Goal: Task Accomplishment & Management: Complete application form

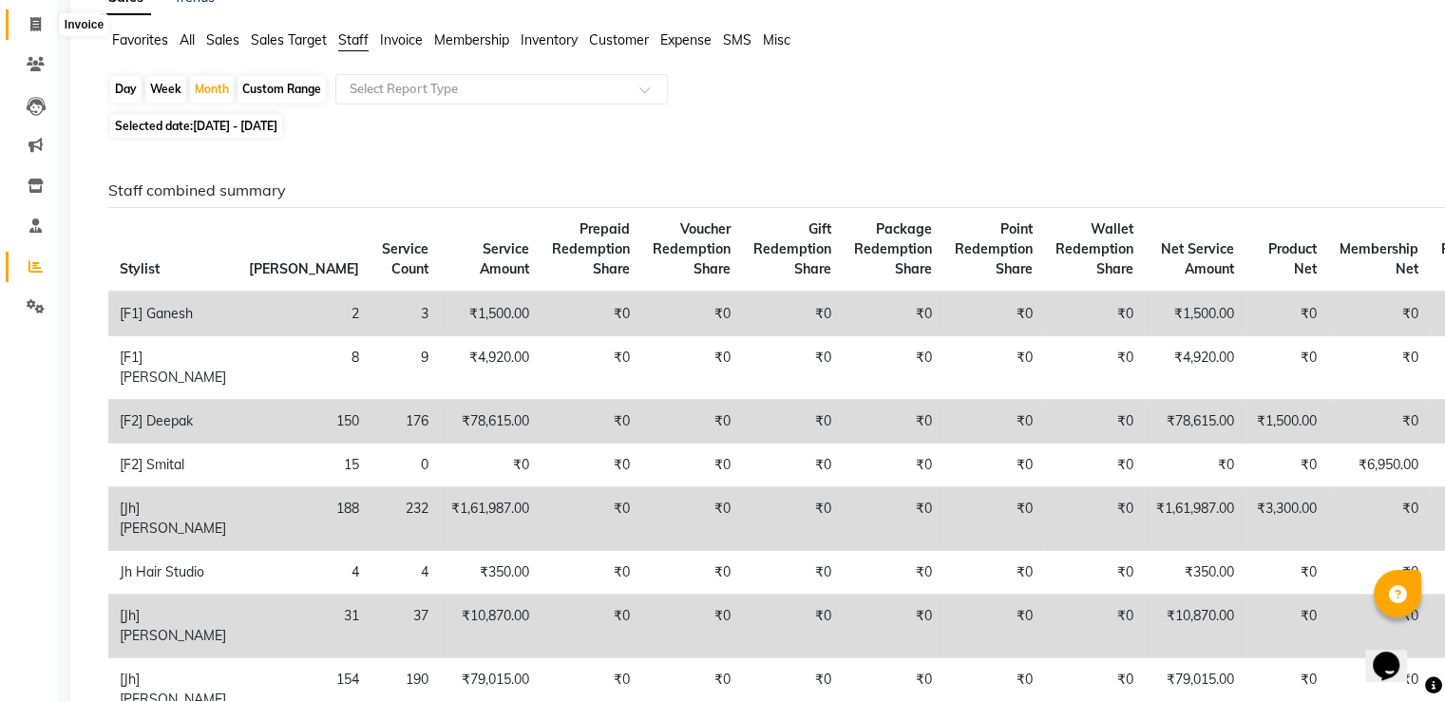
click at [34, 29] on icon at bounding box center [35, 24] width 10 height 14
select select "service"
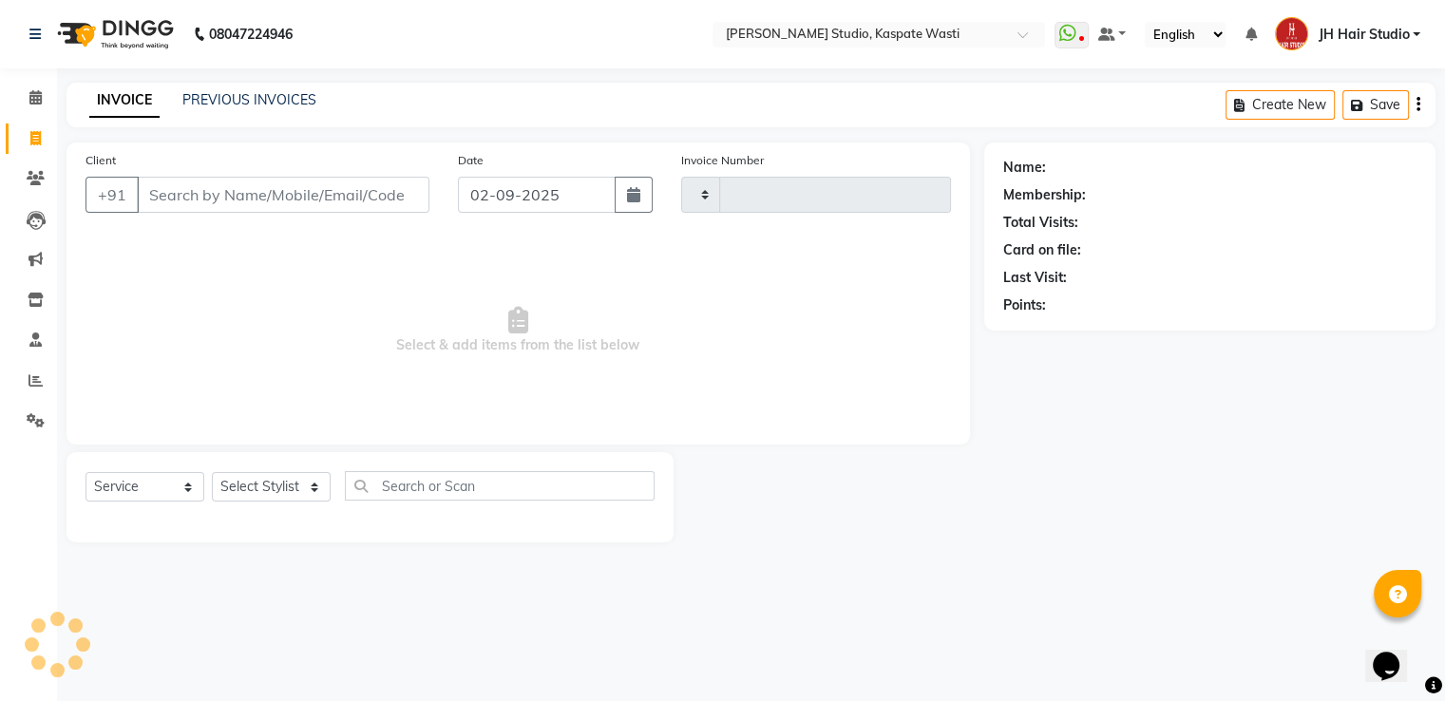
type input "4674"
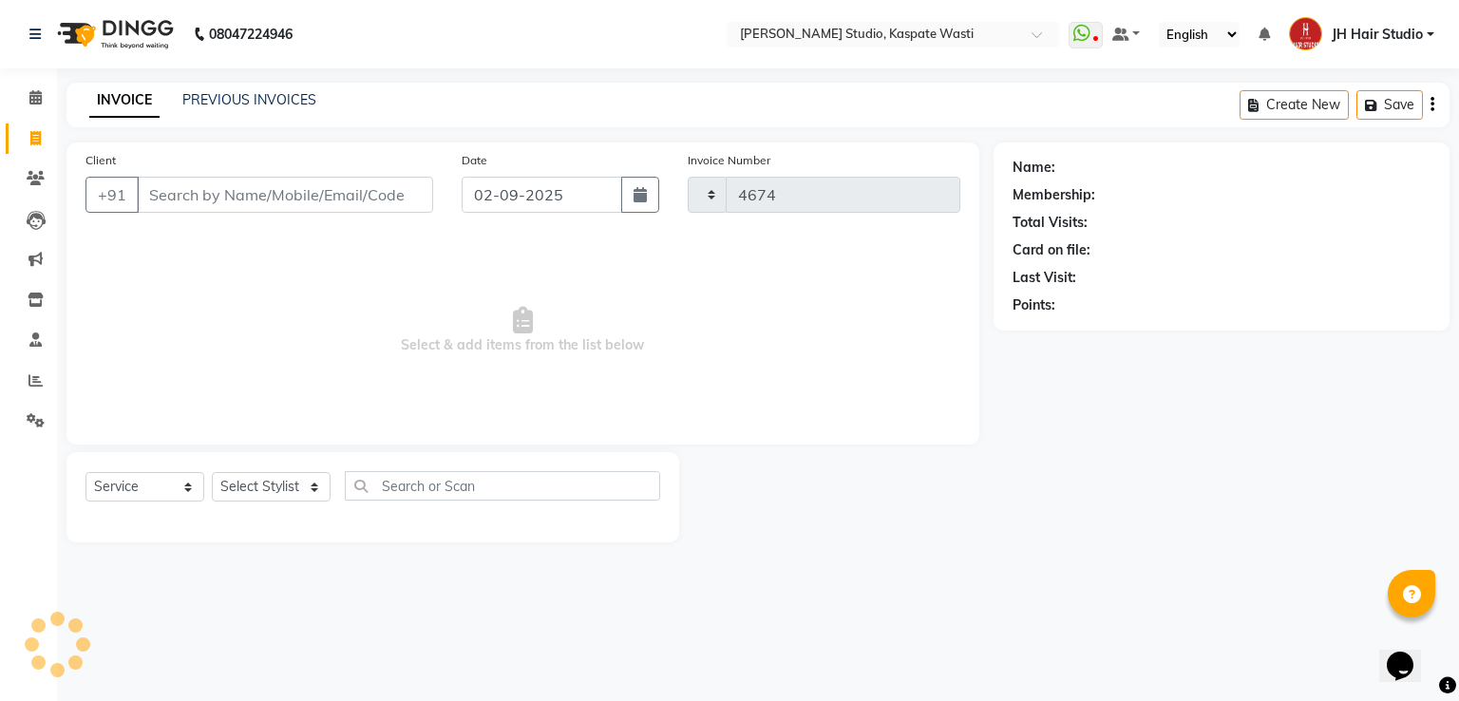
select select "130"
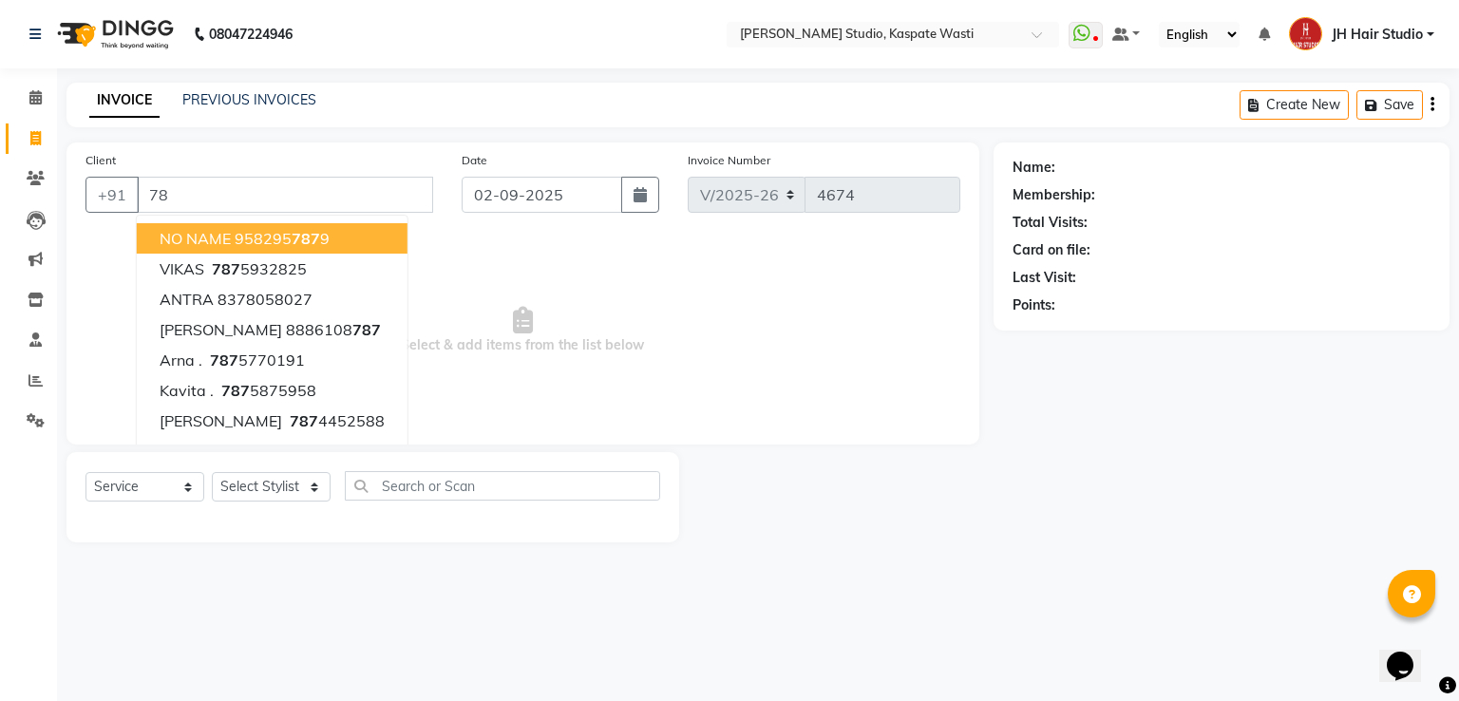
type input "7"
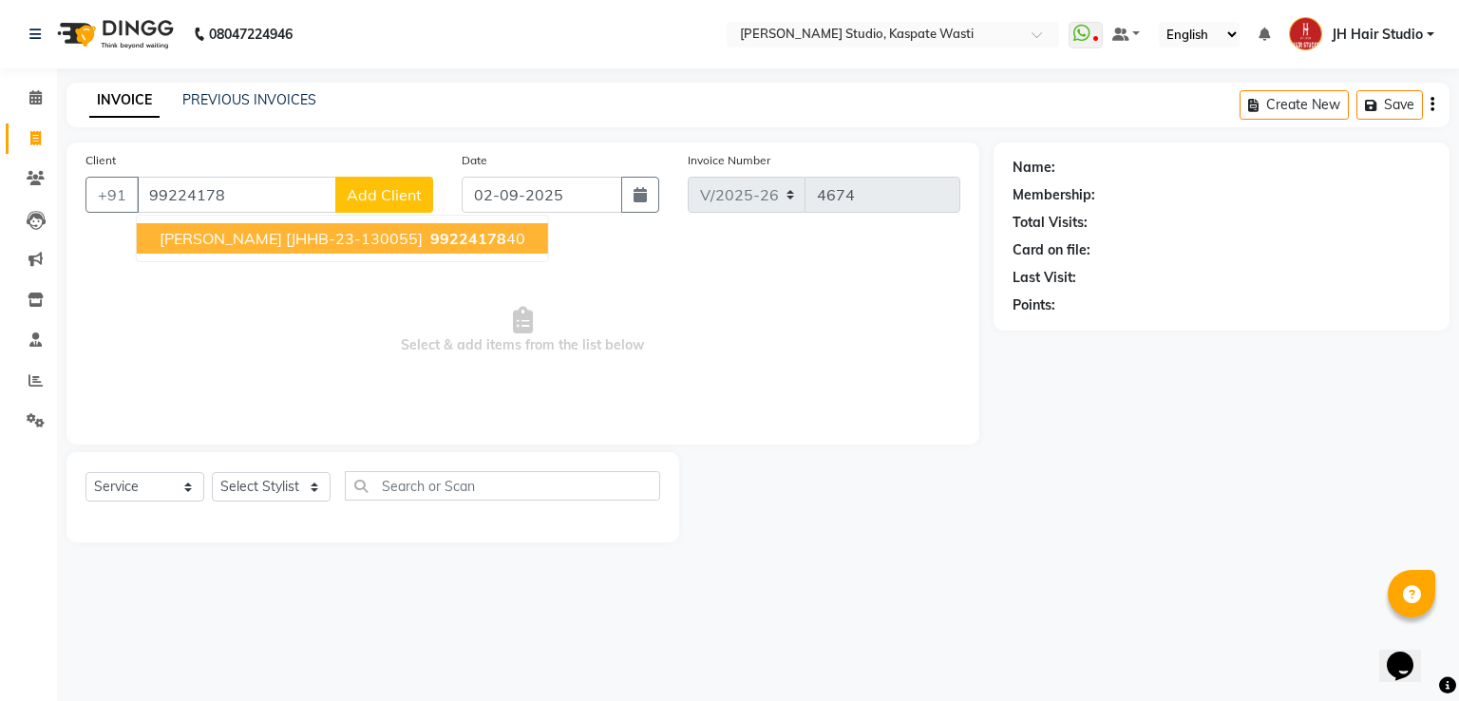
click at [293, 242] on span "[PERSON_NAME] [JHHB-23-130055]" at bounding box center [291, 238] width 263 height 19
type input "9922417840"
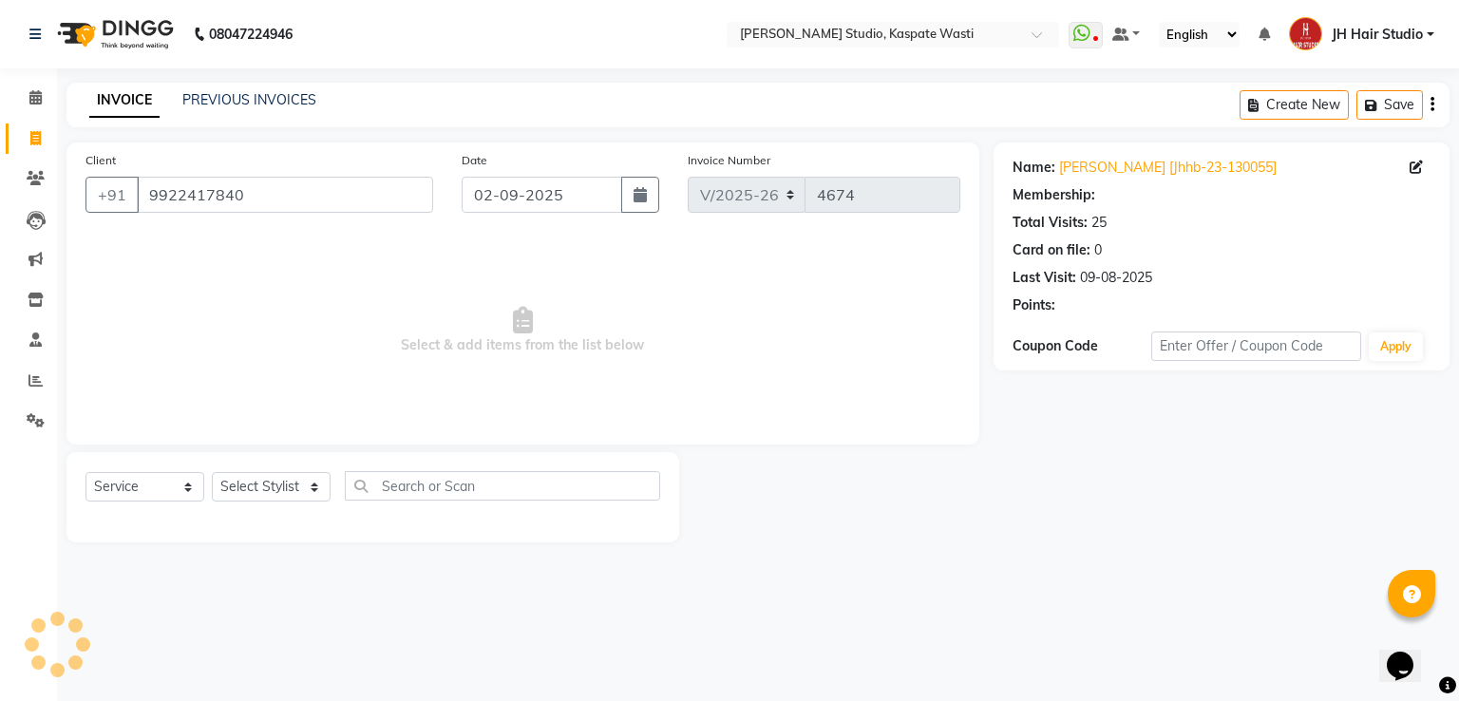
select select "1: Object"
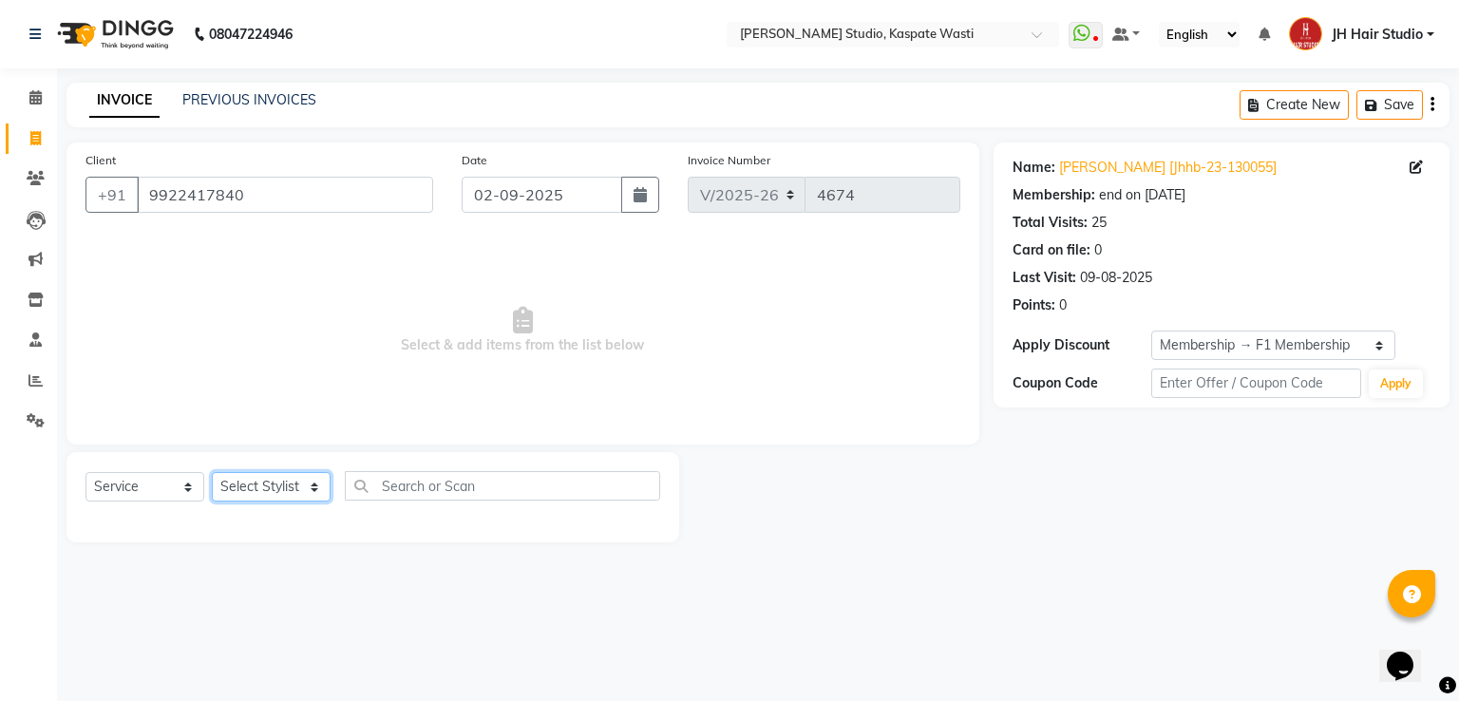
click at [279, 482] on select "Select Stylist [F1] GANESH [F1] [PERSON_NAME] [ F1] RAM [F1]Sanjay [F1][PERSON_…" at bounding box center [271, 486] width 119 height 29
select select "63820"
click at [212, 473] on select "Select Stylist [F1] GANESH [F1] [PERSON_NAME] [ F1] RAM [F1]Sanjay [F1][PERSON_…" at bounding box center [271, 486] width 119 height 29
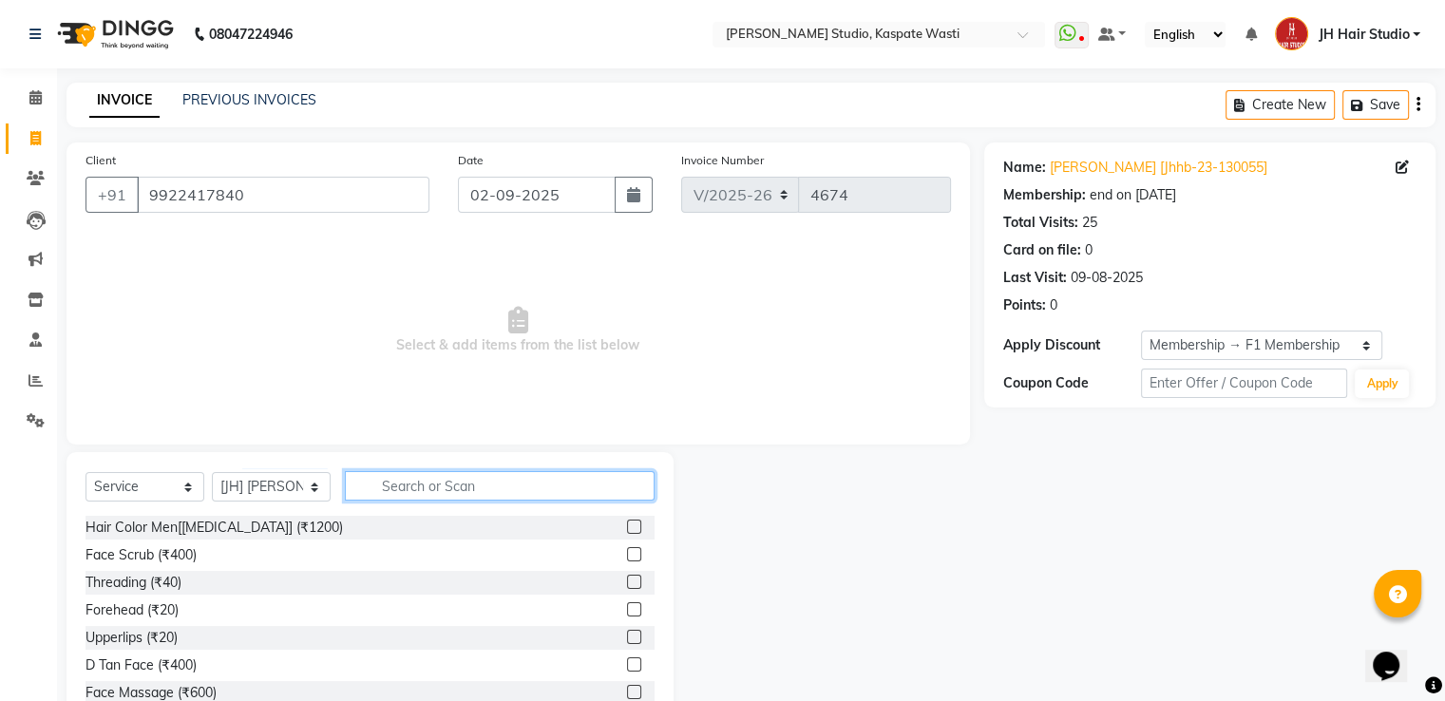
click at [445, 501] on input "text" at bounding box center [500, 485] width 310 height 29
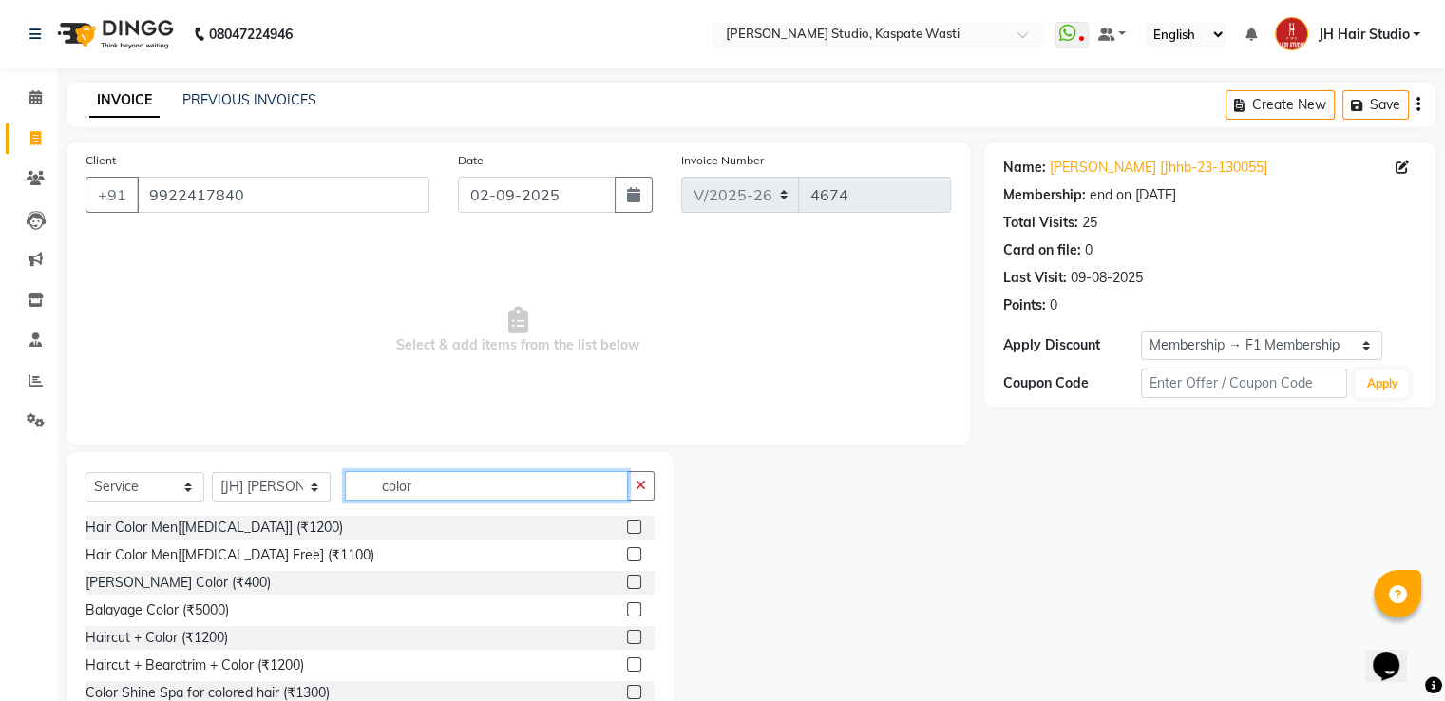
type input "color"
click at [627, 556] on label at bounding box center [634, 554] width 14 height 14
click at [627, 556] on input "checkbox" at bounding box center [633, 555] width 12 height 12
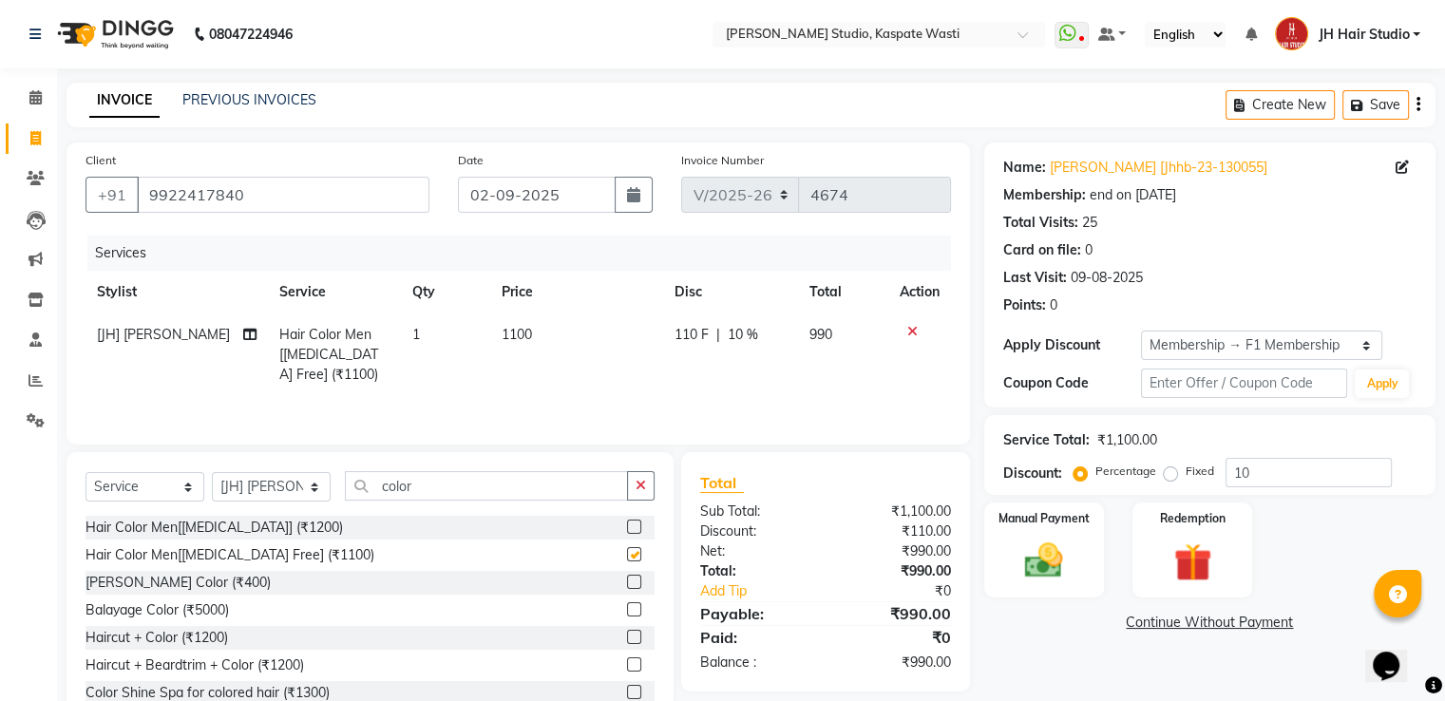
checkbox input "false"
click at [509, 342] on span "1100" at bounding box center [517, 334] width 30 height 17
select select "63820"
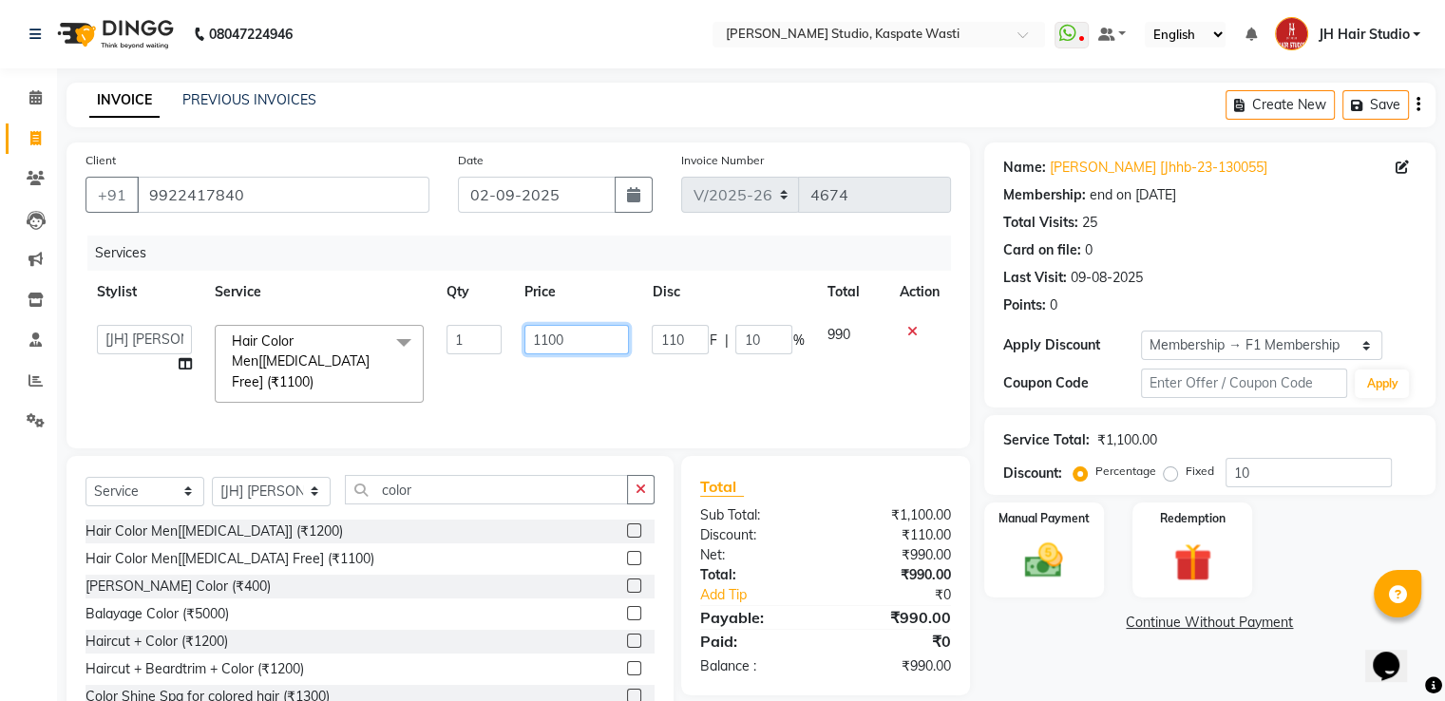
click at [551, 343] on input "1100" at bounding box center [576, 339] width 104 height 29
type input "1300"
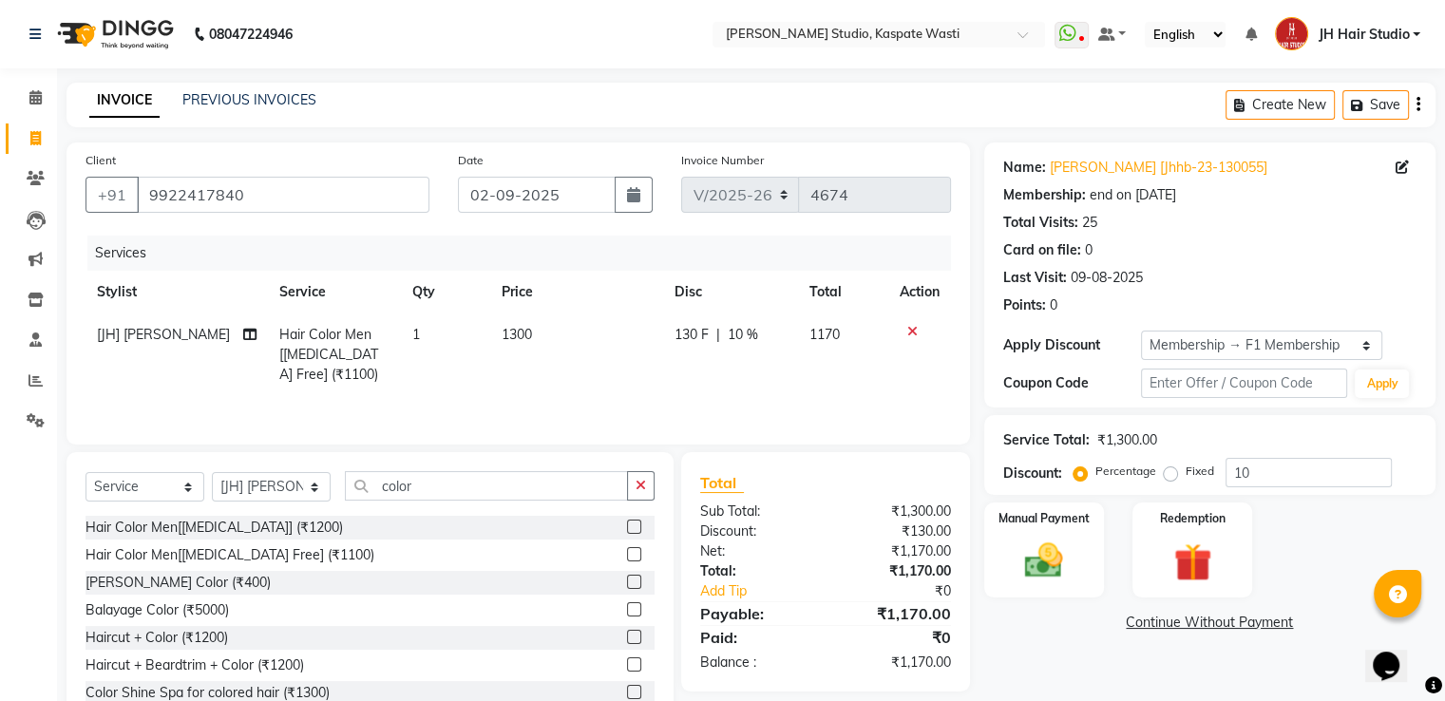
click at [751, 342] on span "10 %" at bounding box center [743, 335] width 30 height 20
select select "63820"
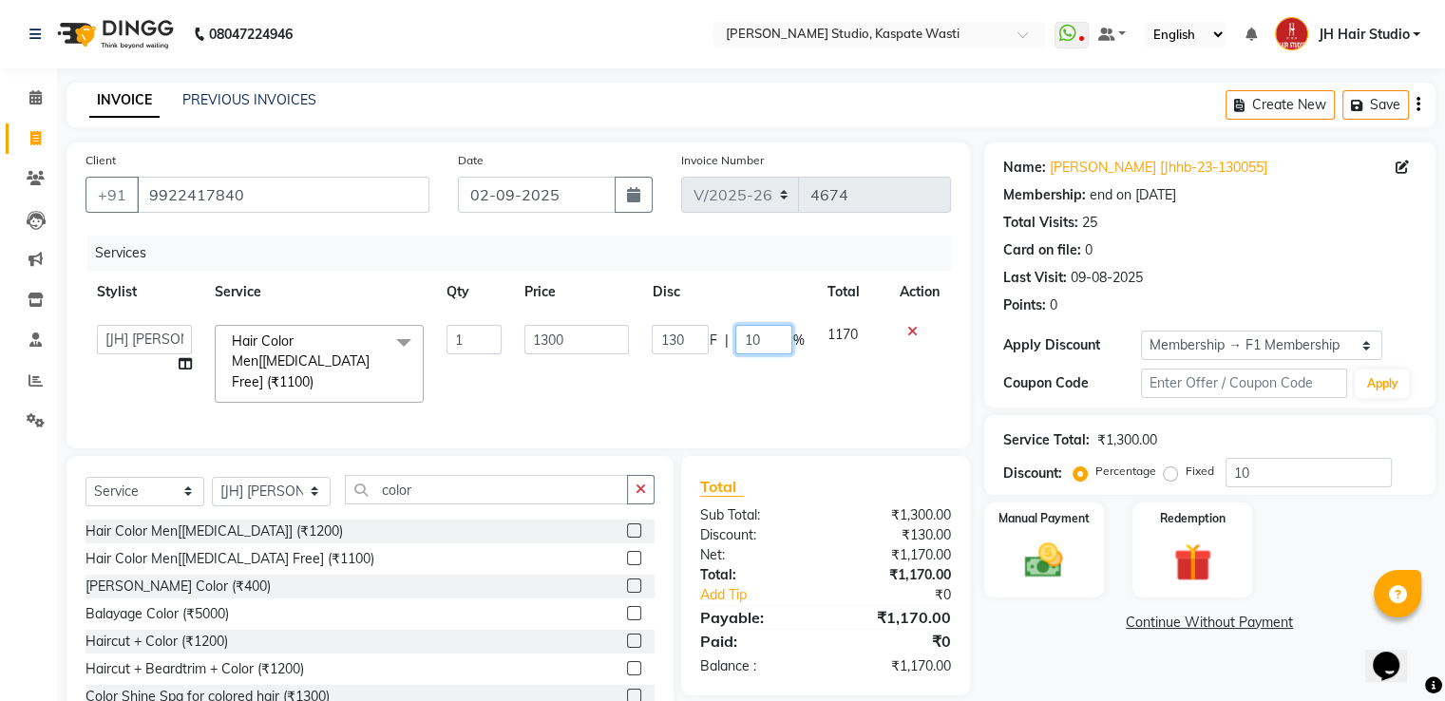
click at [751, 342] on input "10" at bounding box center [763, 339] width 57 height 29
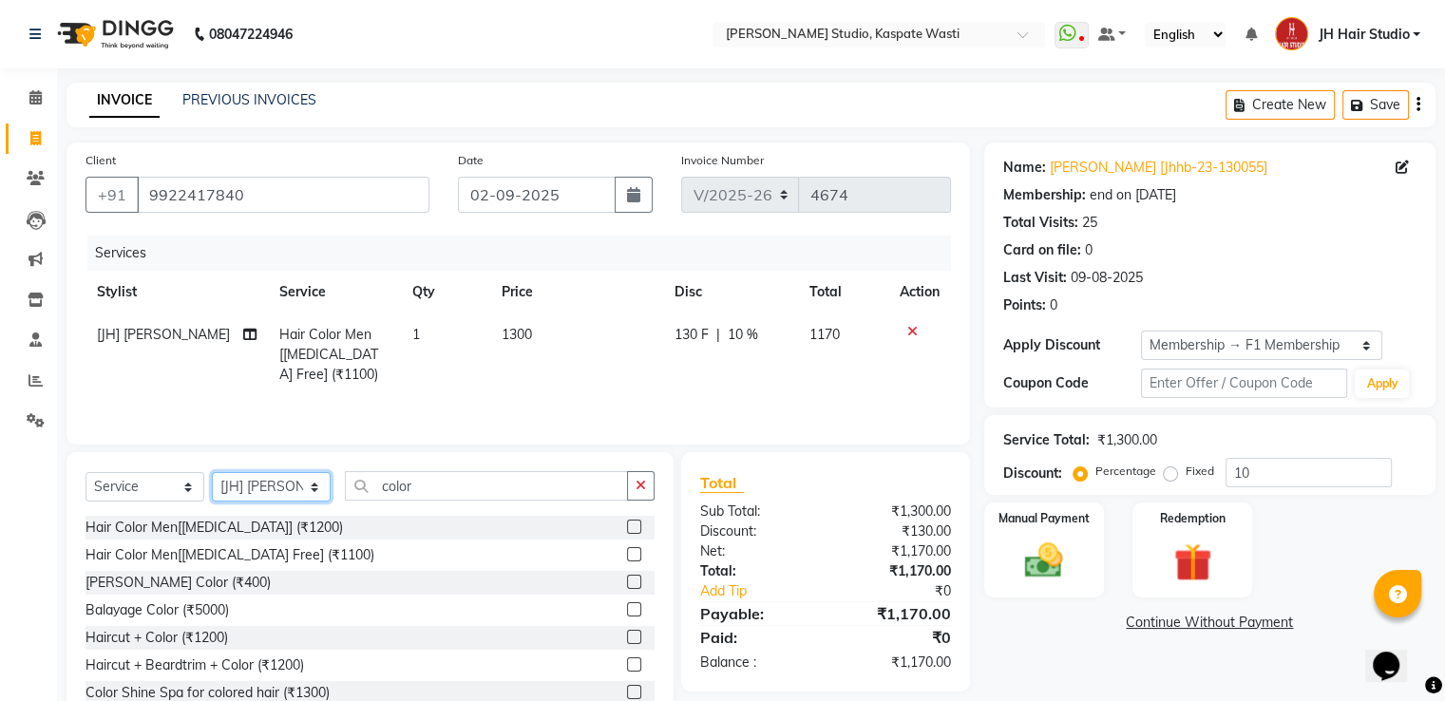
click at [262, 485] on select "Select Stylist [F1] GANESH [F1] [PERSON_NAME] [ F1] RAM [F1]Sanjay [F1][PERSON_…" at bounding box center [271, 486] width 119 height 29
select select "3887"
click at [212, 474] on select "Select Stylist [F1] GANESH [F1] [PERSON_NAME] [ F1] RAM [F1]Sanjay [F1][PERSON_…" at bounding box center [271, 486] width 119 height 29
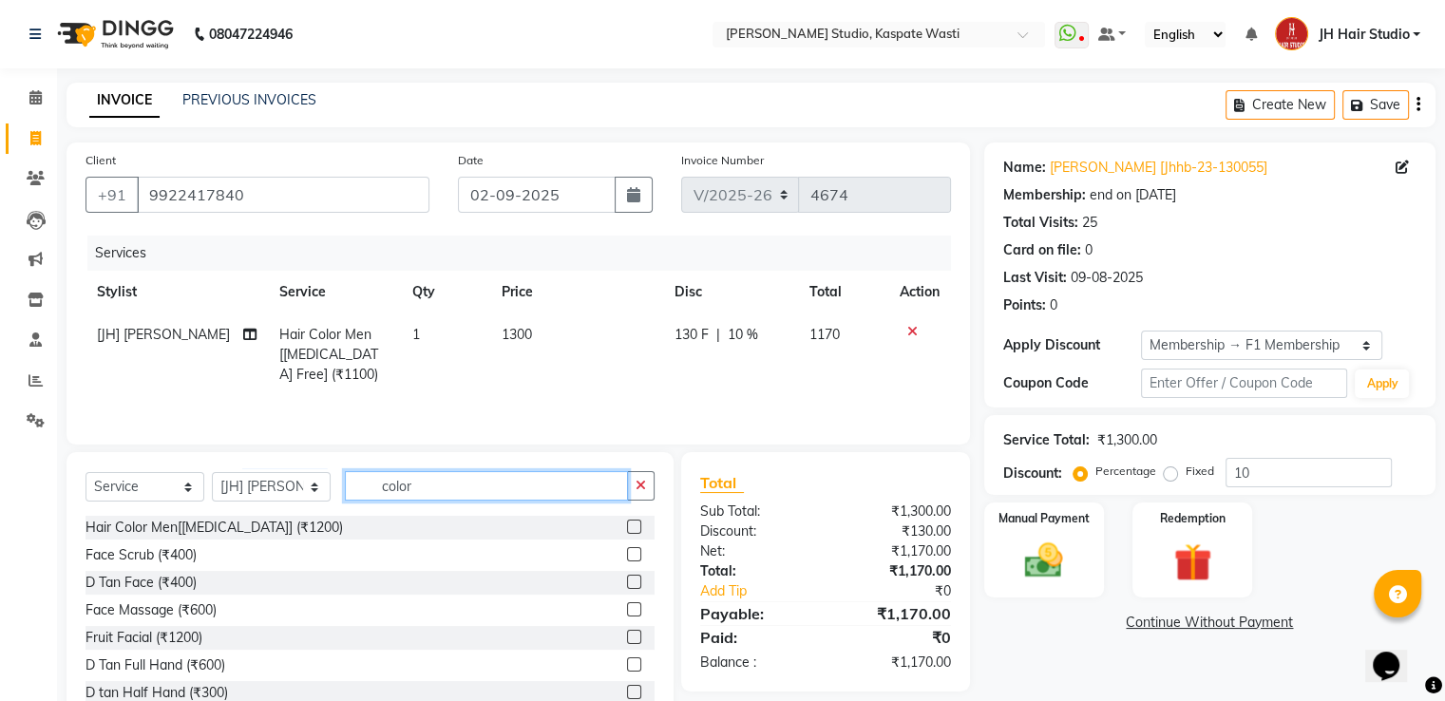
click at [404, 491] on input "color" at bounding box center [486, 485] width 283 height 29
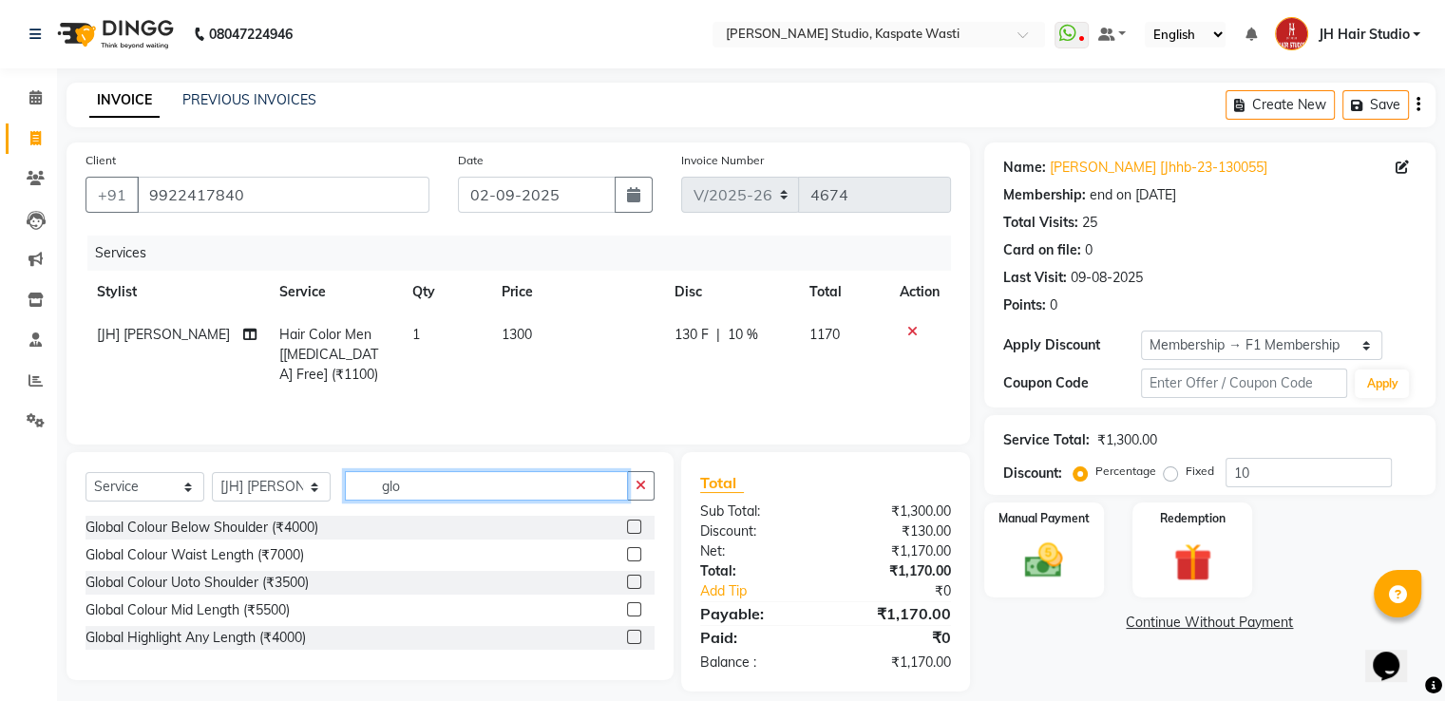
type input "glo"
click at [632, 523] on label at bounding box center [634, 527] width 14 height 14
click at [632, 523] on input "checkbox" at bounding box center [633, 528] width 12 height 12
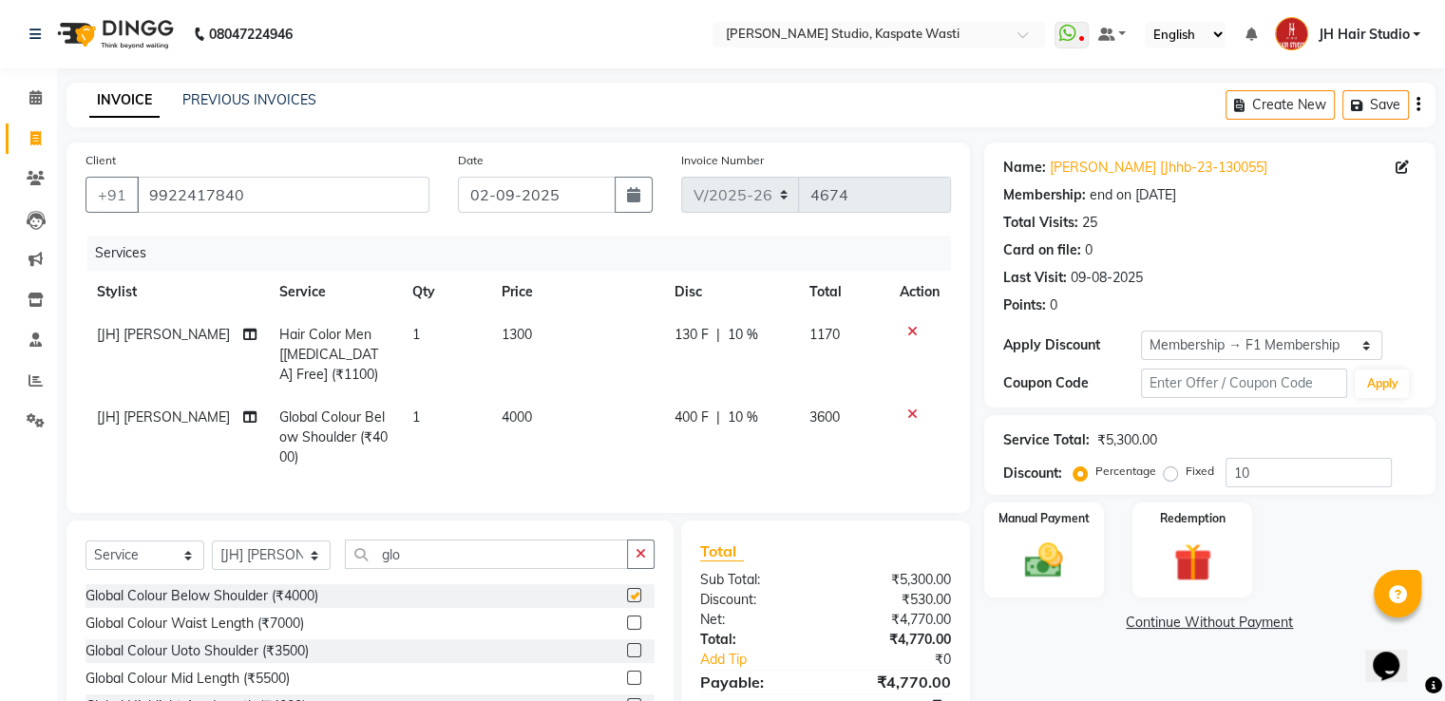
checkbox input "false"
click at [505, 412] on span "4000" at bounding box center [517, 416] width 30 height 17
select select "3887"
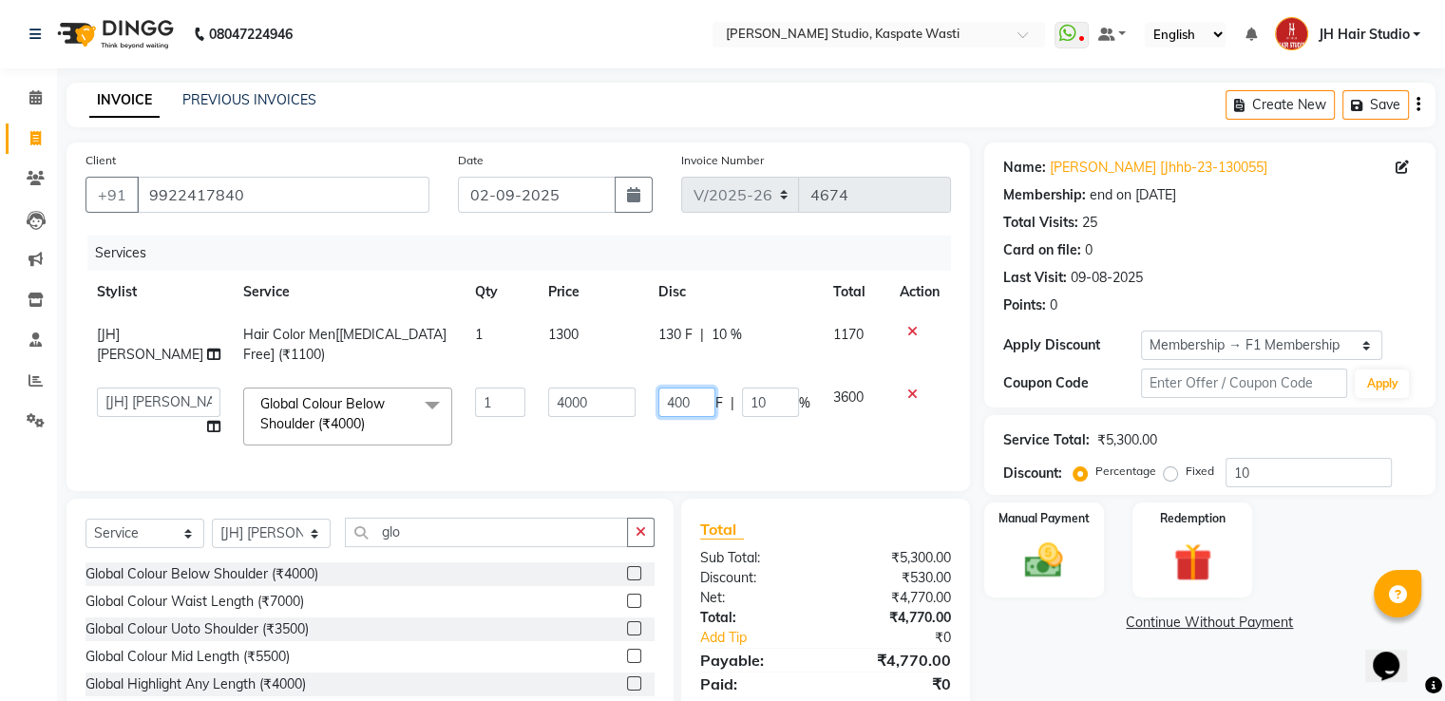
click at [668, 403] on input "400" at bounding box center [686, 402] width 57 height 29
type input "500"
click at [612, 443] on td "4000" at bounding box center [592, 416] width 110 height 81
select select "3887"
click at [1239, 468] on input "10" at bounding box center [1308, 472] width 166 height 29
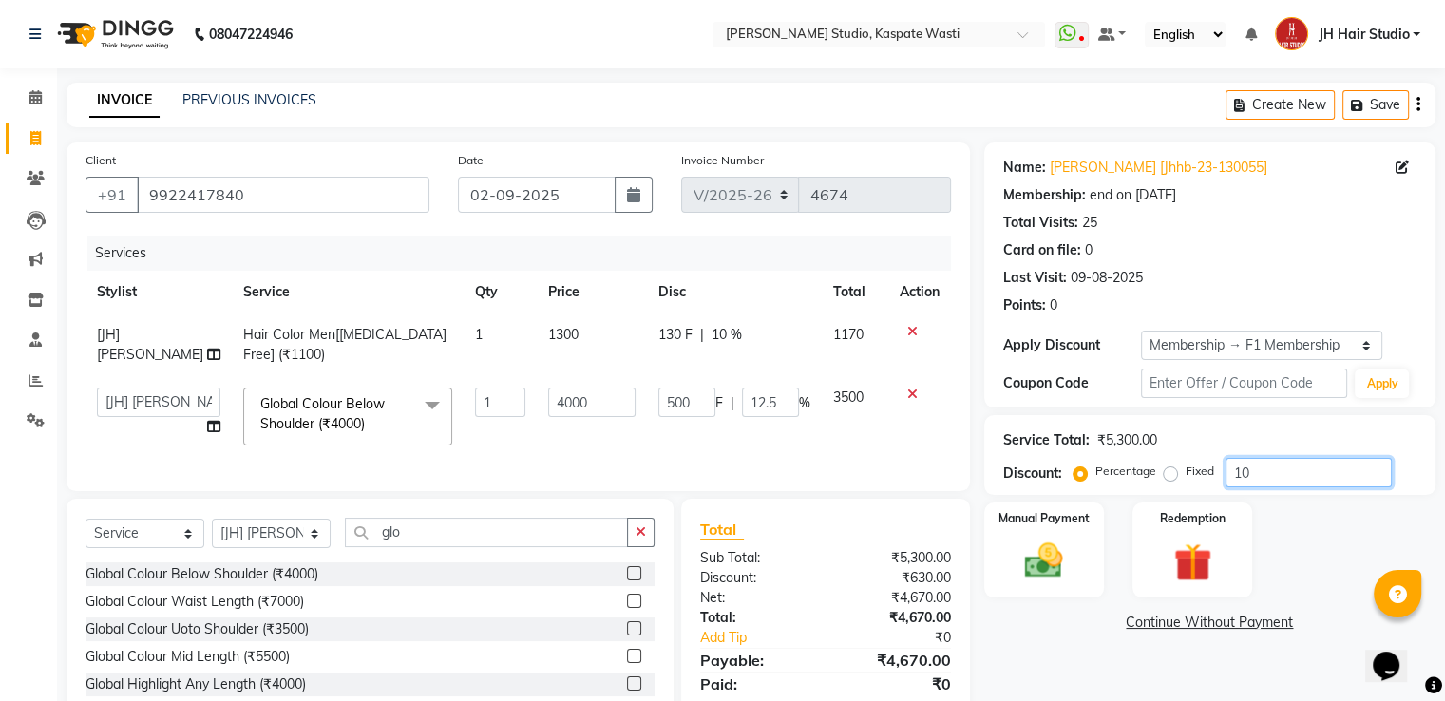
type input "0"
click at [551, 406] on input "4000" at bounding box center [591, 402] width 87 height 29
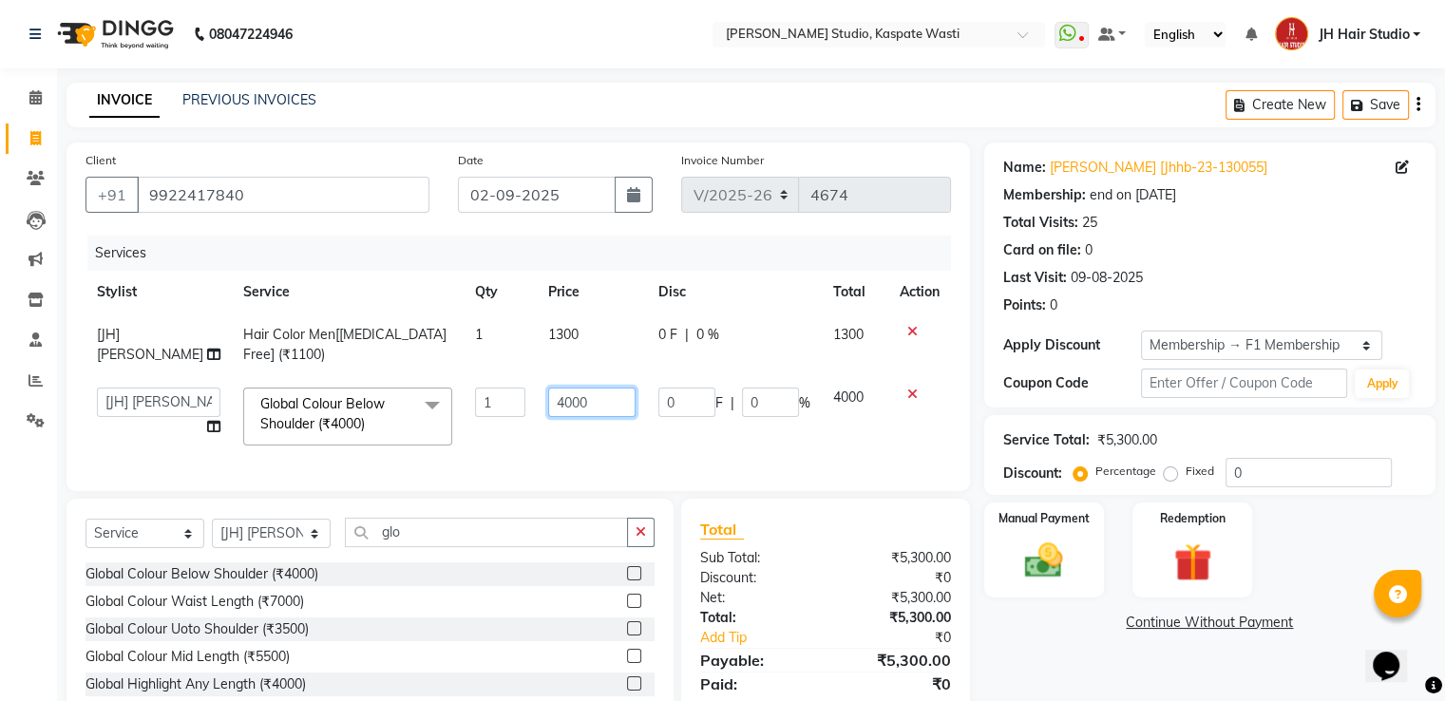
click at [551, 406] on input "4000" at bounding box center [591, 402] width 87 height 29
type input "3500"
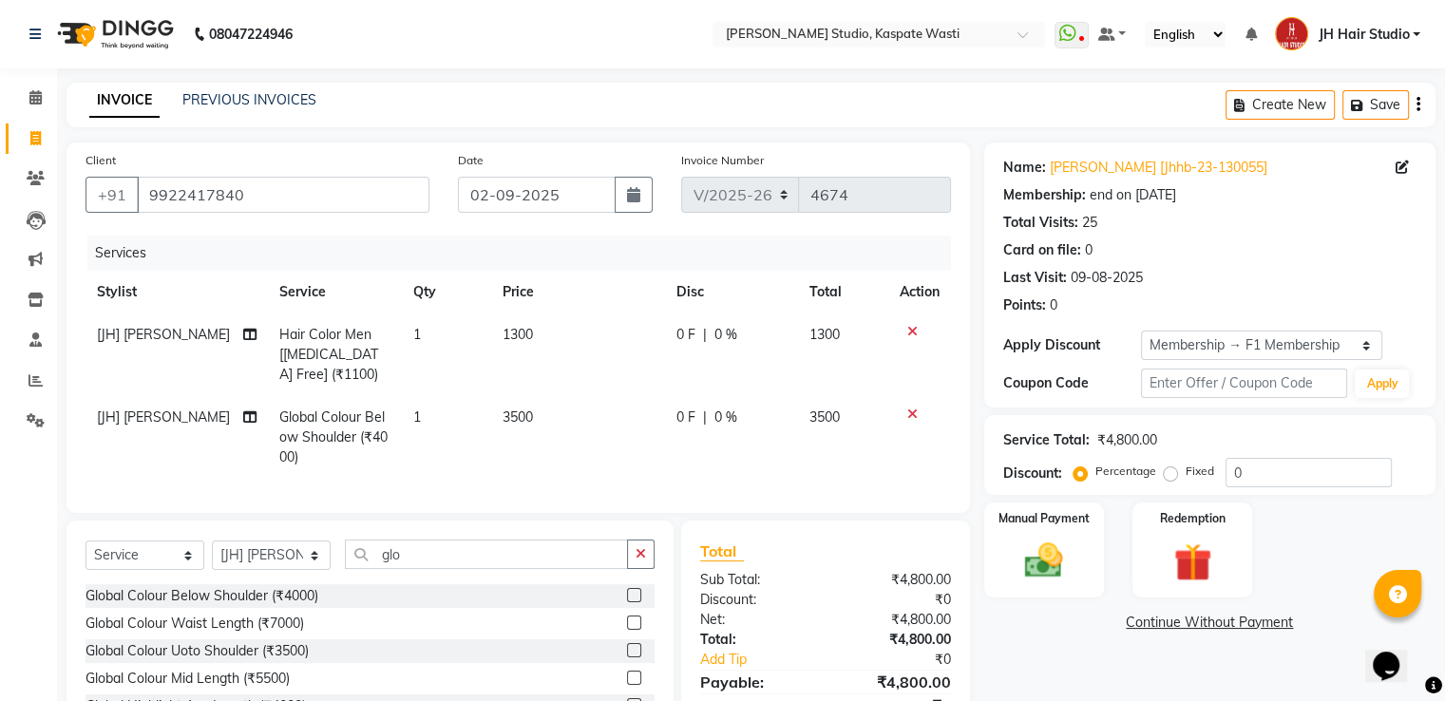
click at [529, 439] on td "3500" at bounding box center [578, 437] width 174 height 83
select select "3887"
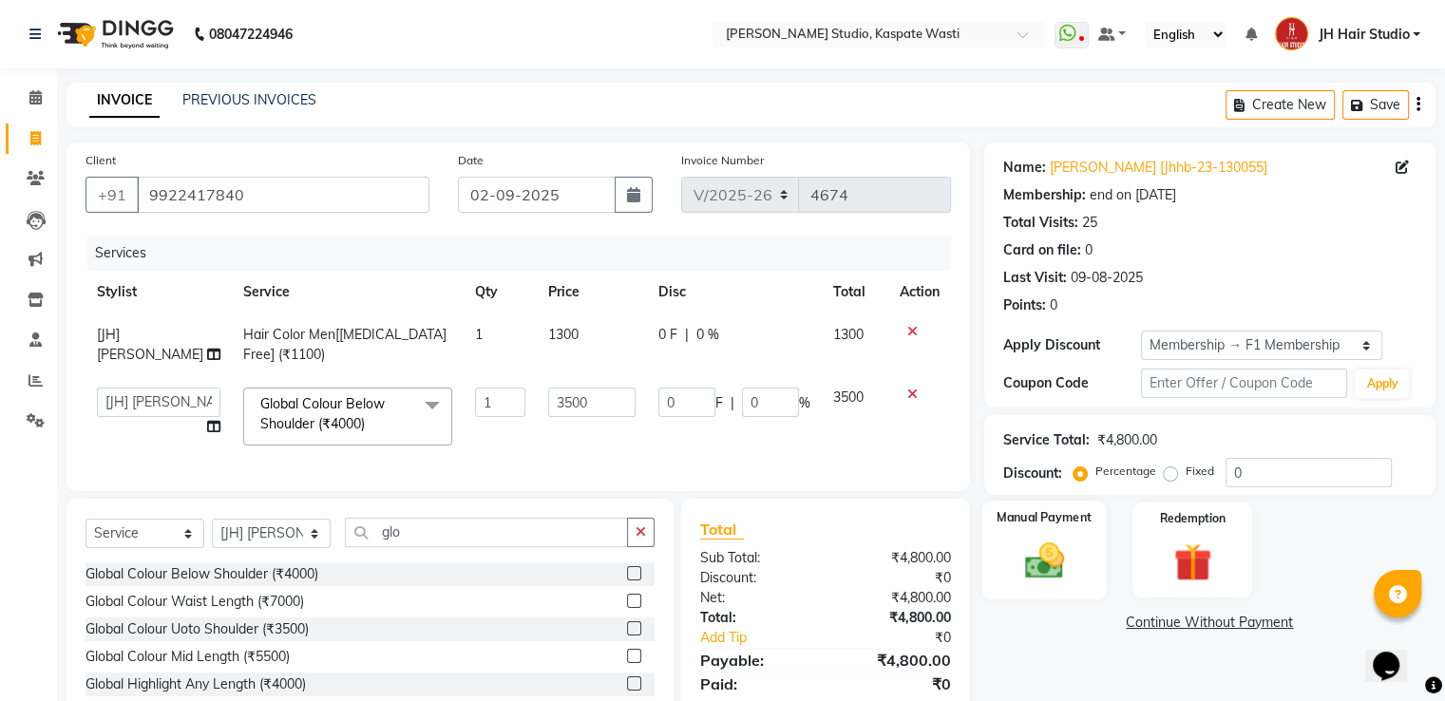
click at [1045, 559] on img at bounding box center [1044, 562] width 64 height 46
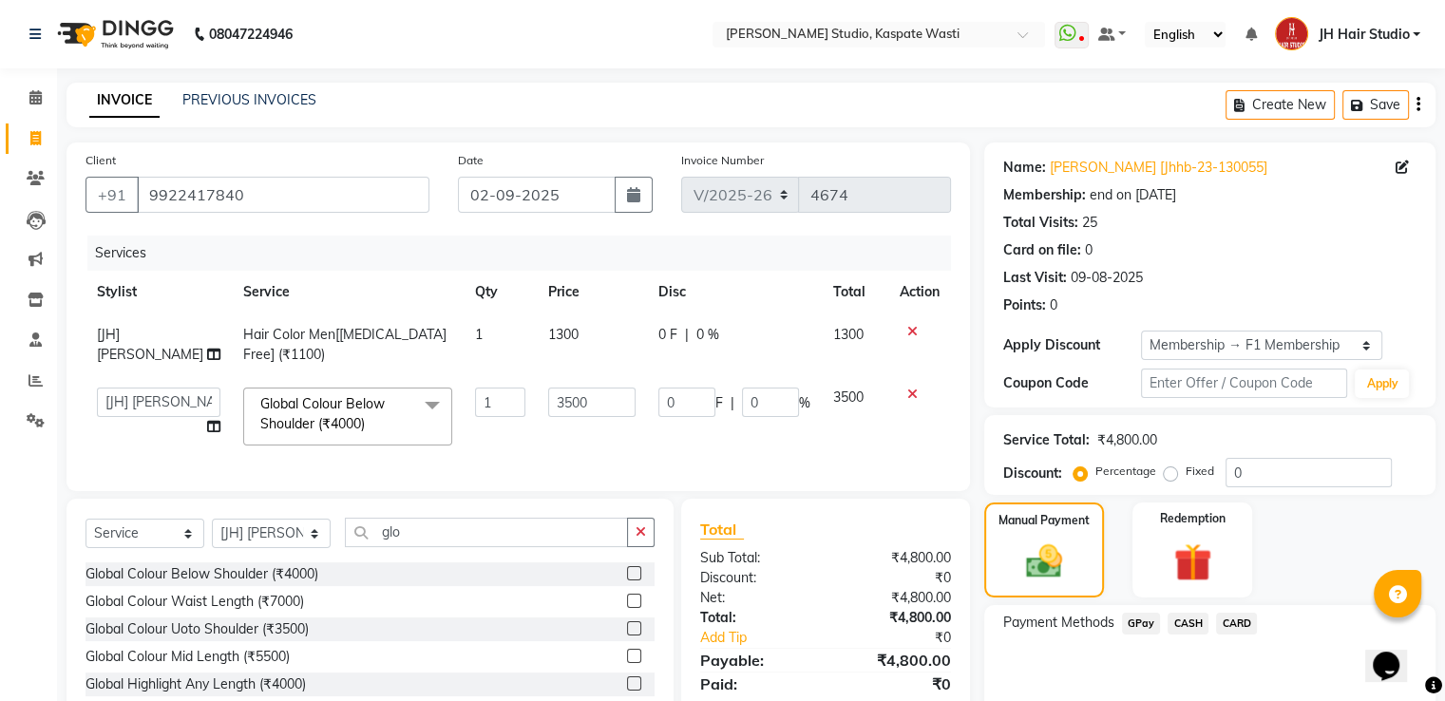
click at [1144, 617] on span "GPay" at bounding box center [1141, 624] width 39 height 22
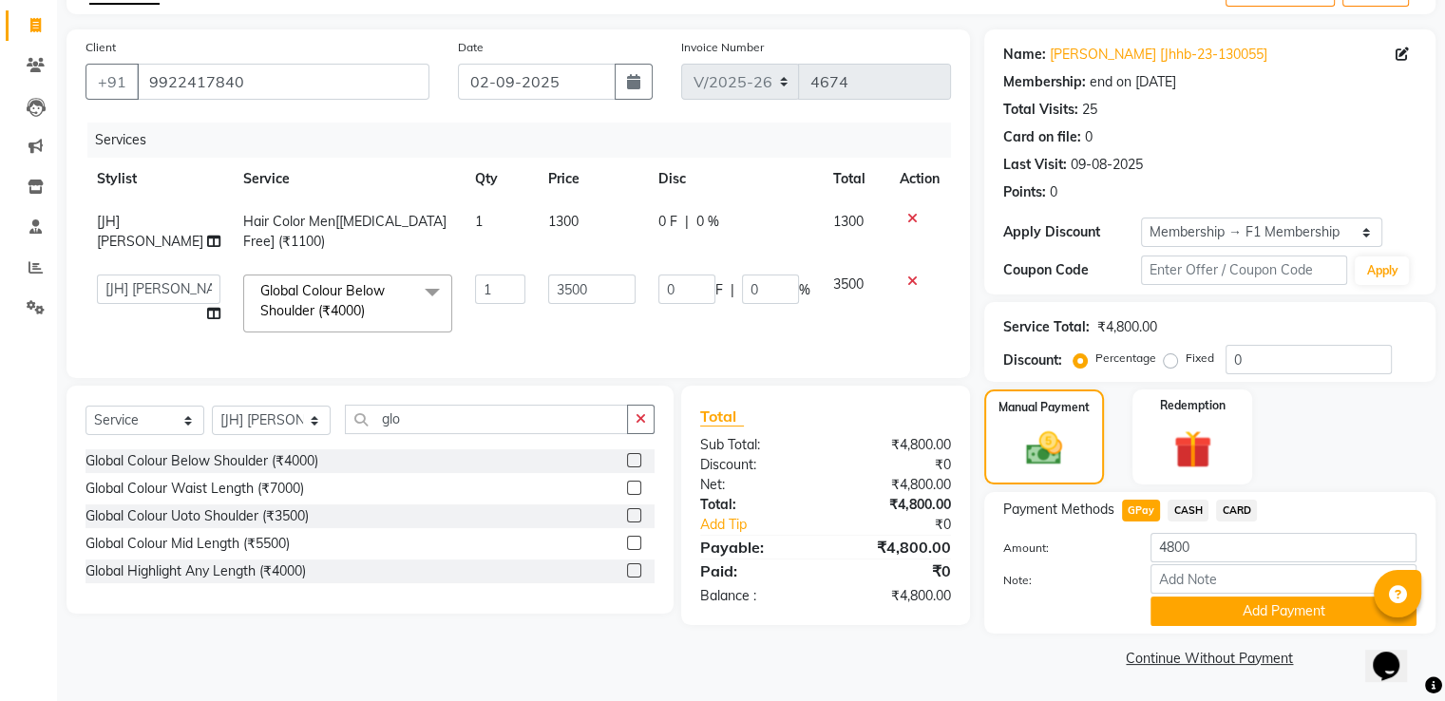
click at [1239, 625] on div "Payment Methods GPay CASH CARD Amount: 4800 Note: Add Payment" at bounding box center [1209, 563] width 451 height 142
click at [1266, 610] on button "Add Payment" at bounding box center [1283, 611] width 266 height 29
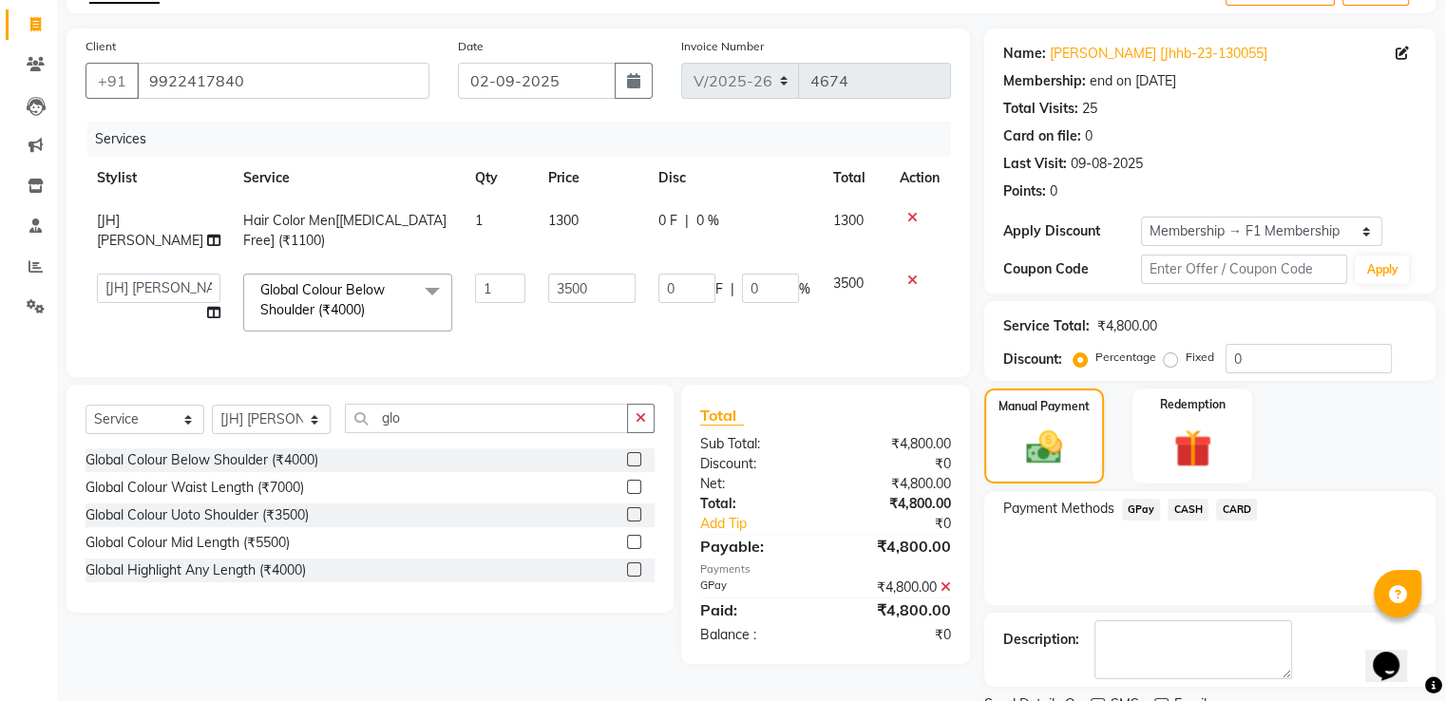
scroll to position [191, 0]
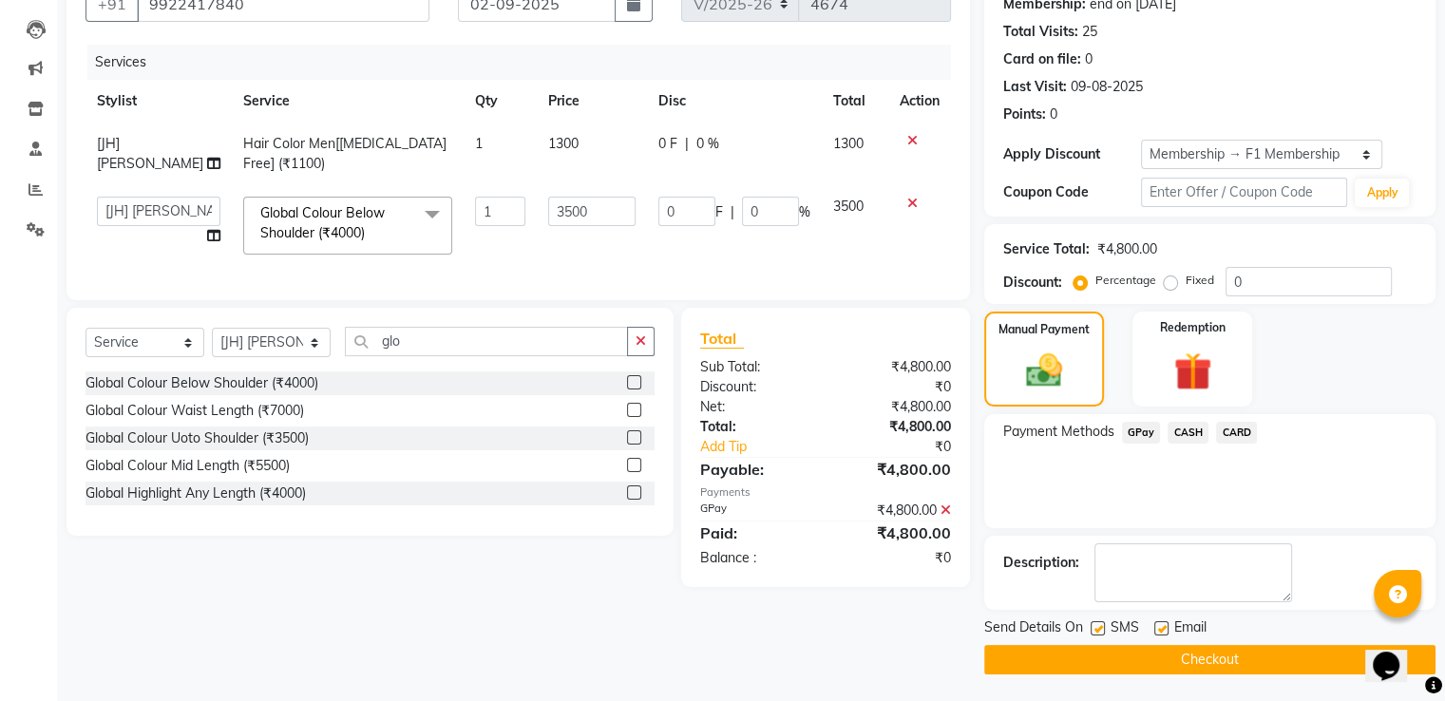
click at [1287, 654] on button "Checkout" at bounding box center [1209, 659] width 451 height 29
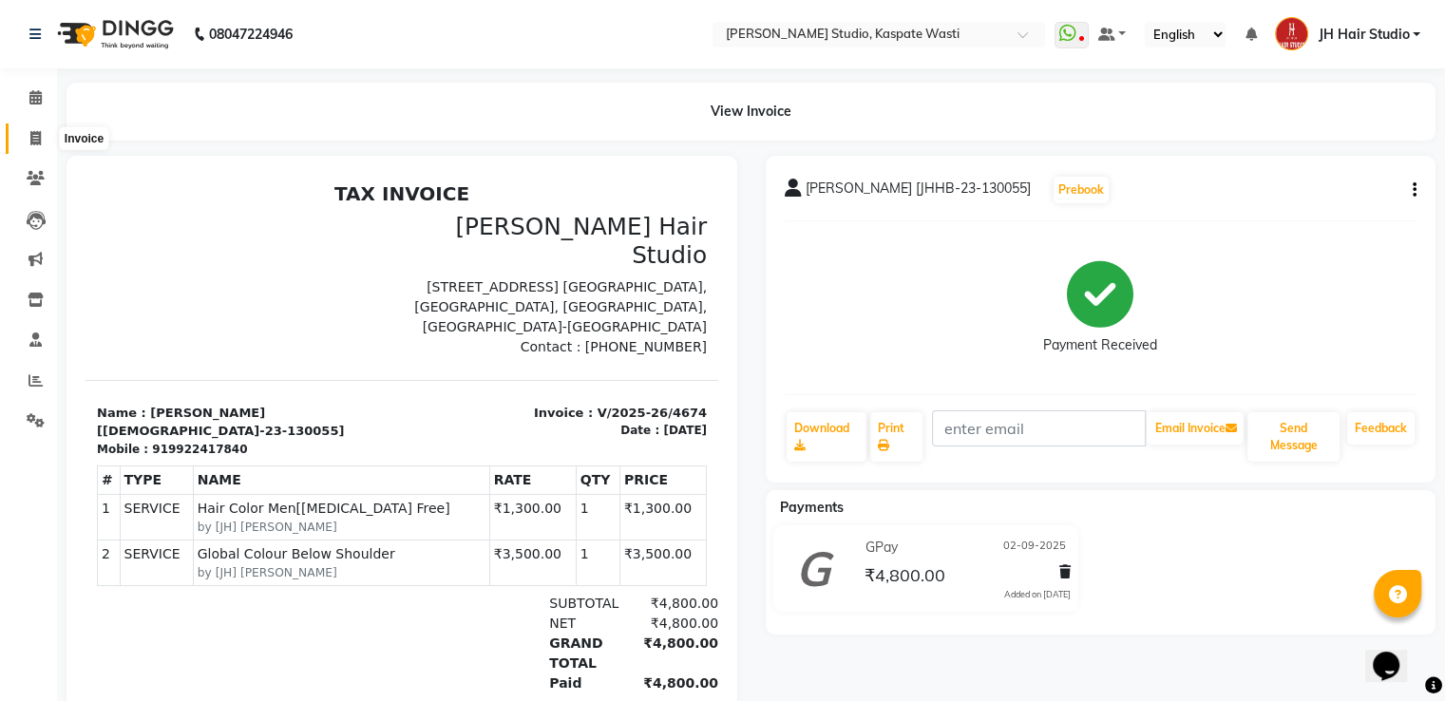
click at [33, 142] on icon at bounding box center [35, 138] width 10 height 14
select select "130"
select select "service"
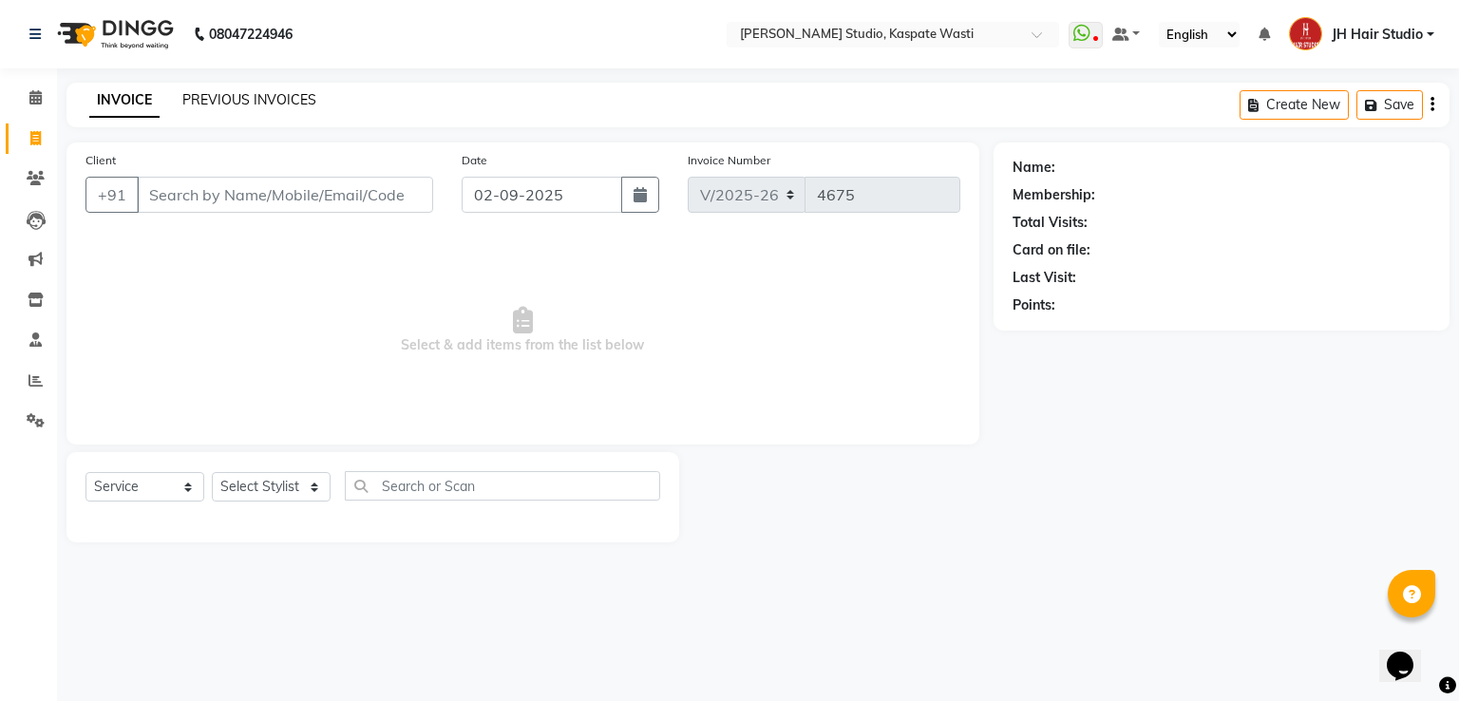
click at [249, 100] on link "PREVIOUS INVOICES" at bounding box center [249, 99] width 134 height 17
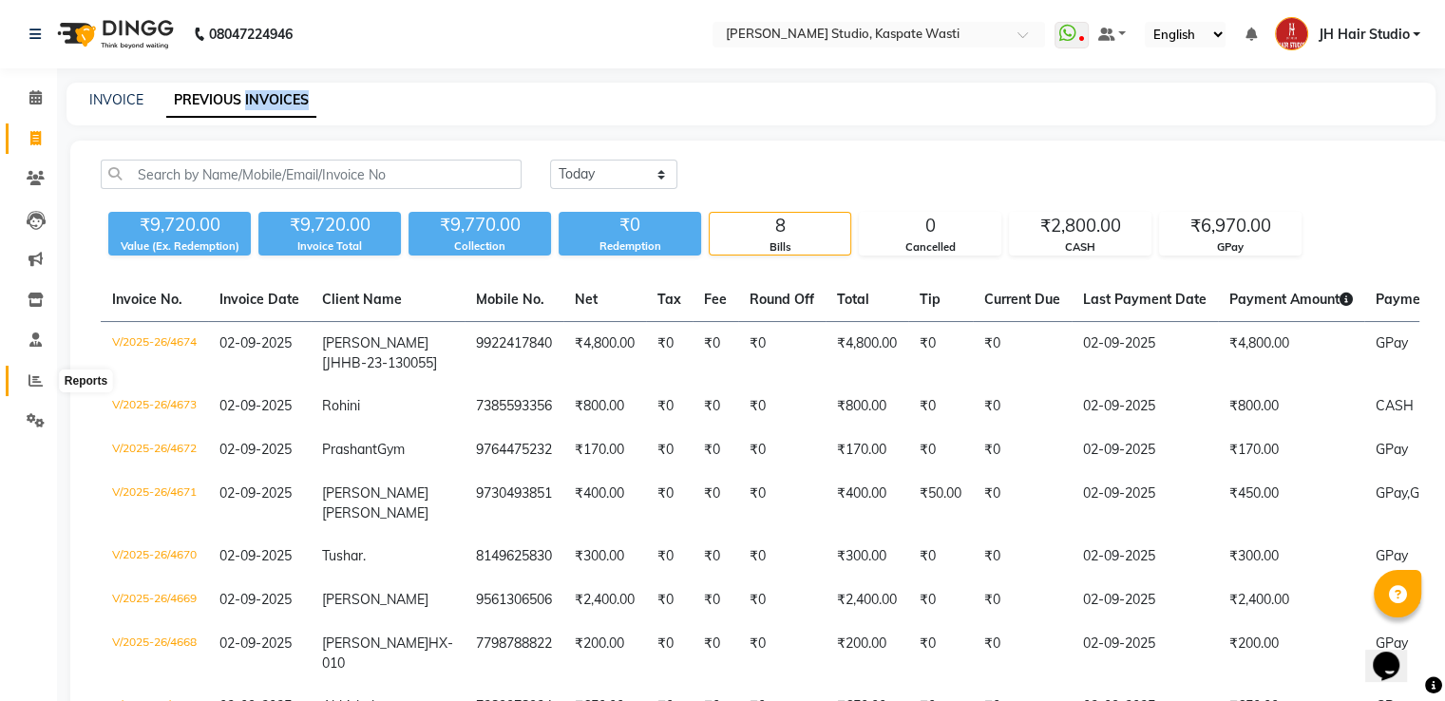
click at [42, 381] on icon at bounding box center [35, 380] width 14 height 14
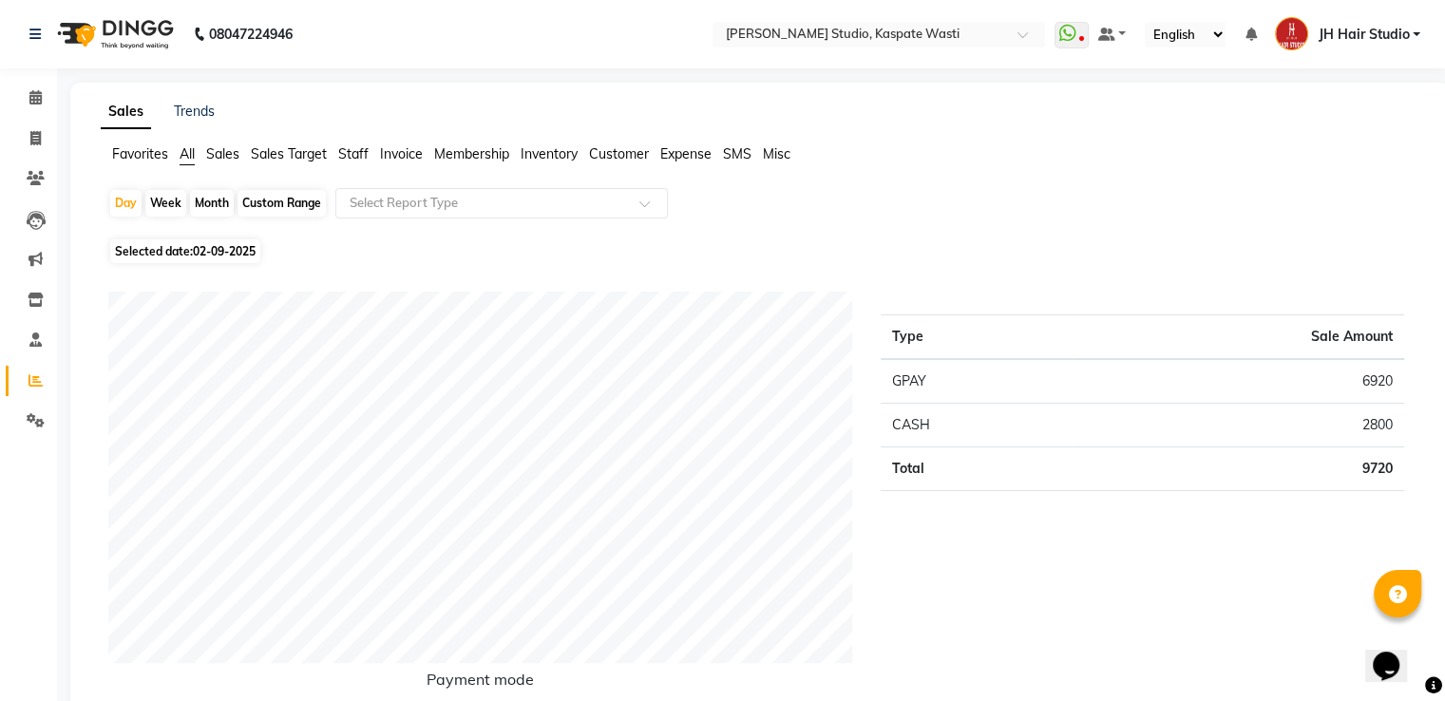
click at [209, 200] on div "Month" at bounding box center [212, 203] width 44 height 27
select select "9"
select select "2025"
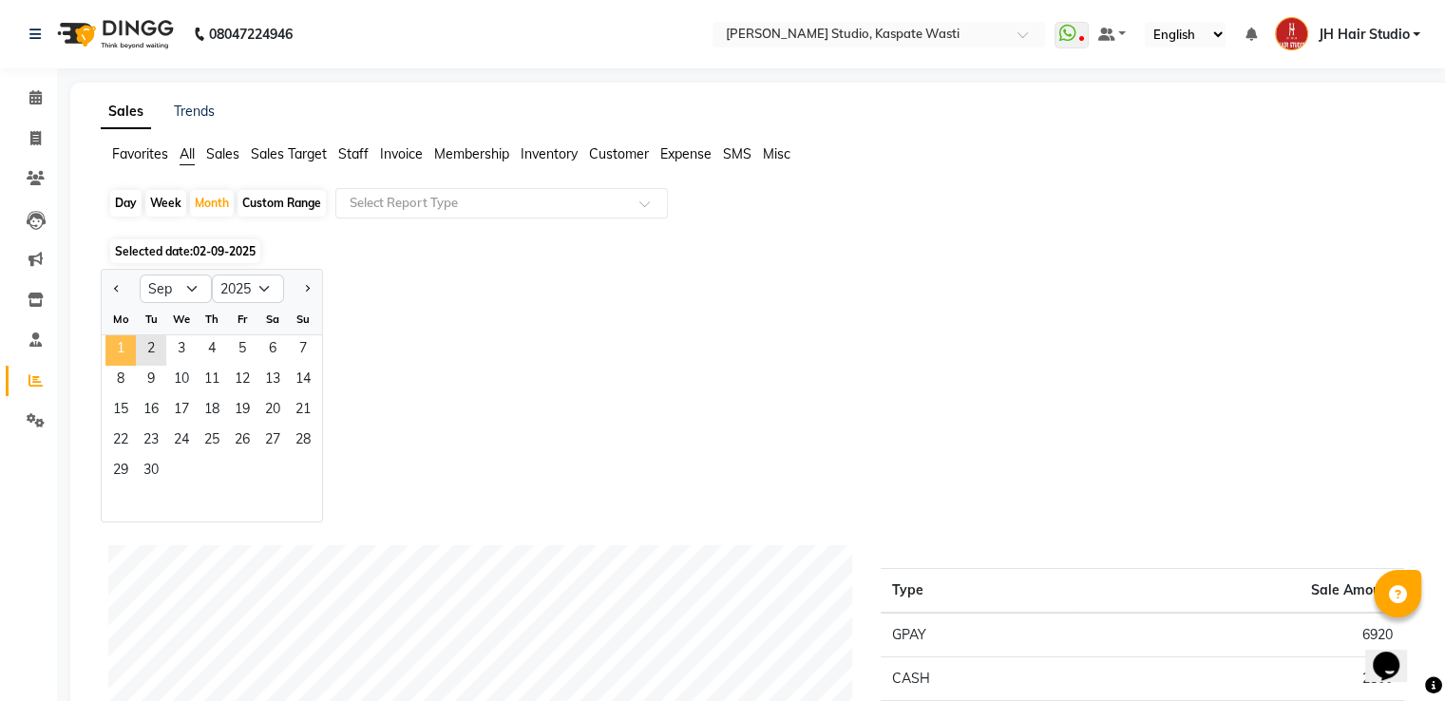
click at [114, 358] on span "1" at bounding box center [120, 350] width 30 height 30
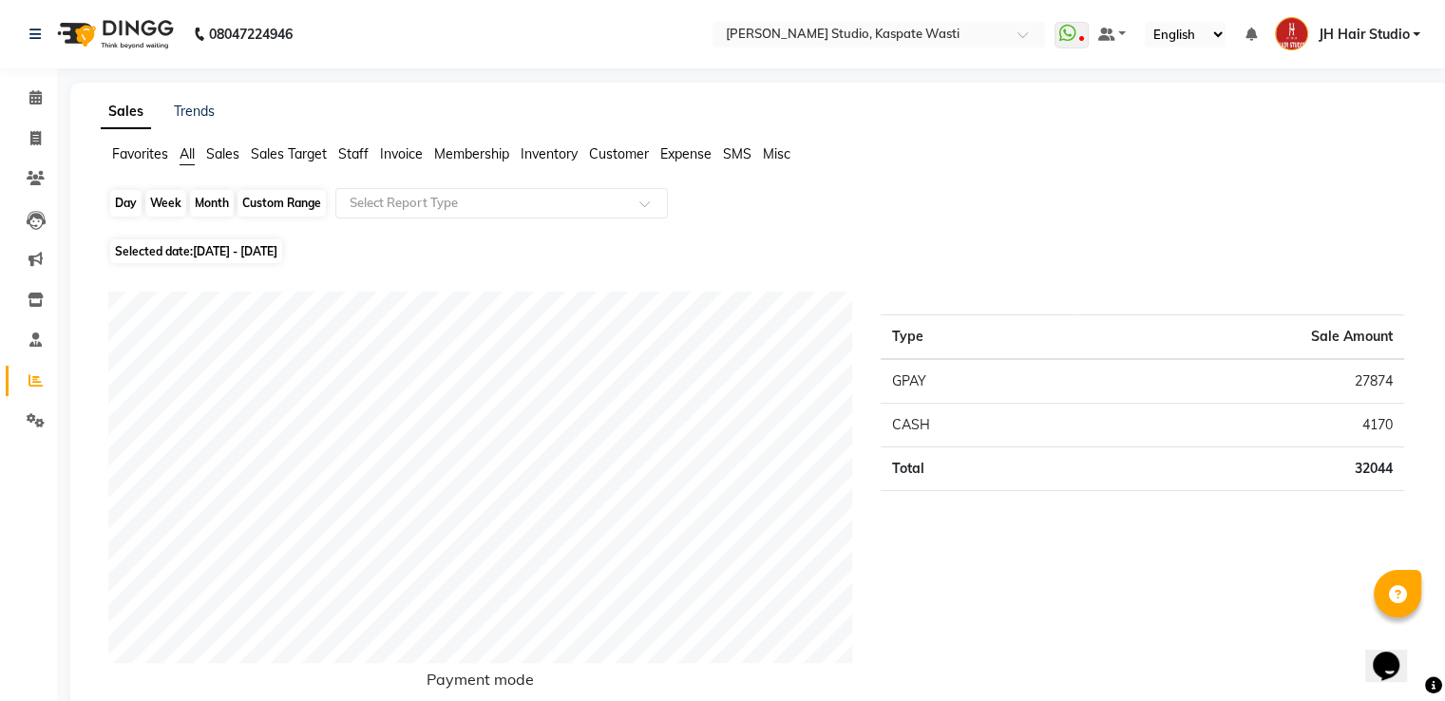
click at [201, 202] on div "Month" at bounding box center [212, 203] width 44 height 27
select select "9"
select select "2025"
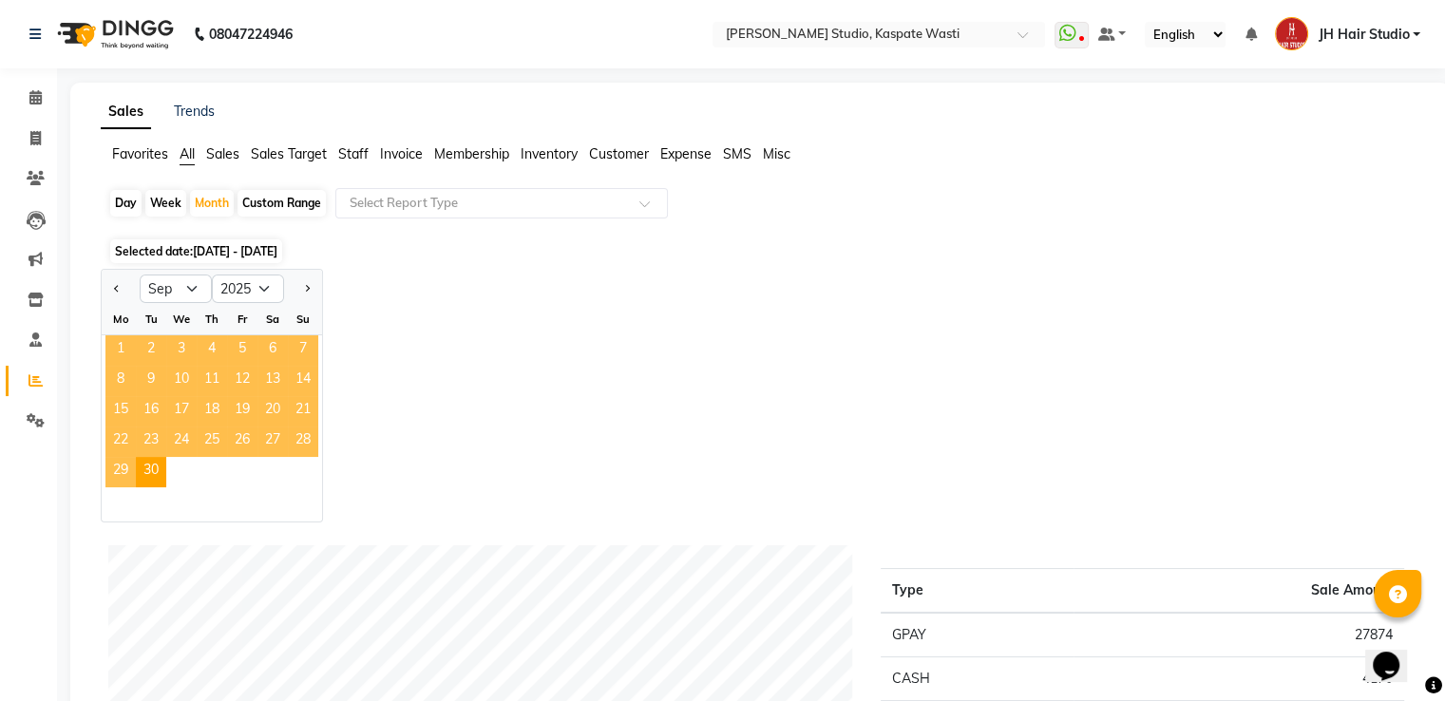
click at [118, 348] on span "1" at bounding box center [120, 350] width 30 height 30
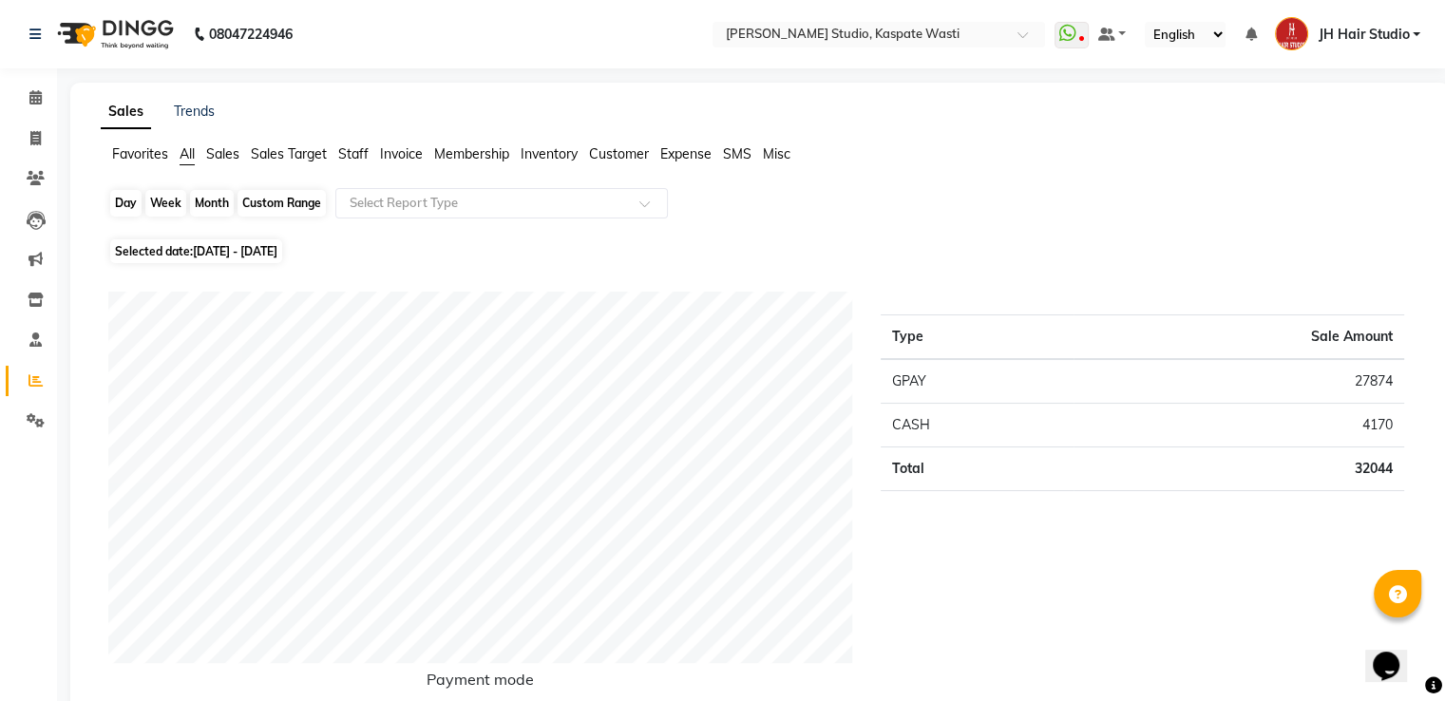
click at [203, 198] on div "Month" at bounding box center [212, 203] width 44 height 27
select select "9"
select select "2025"
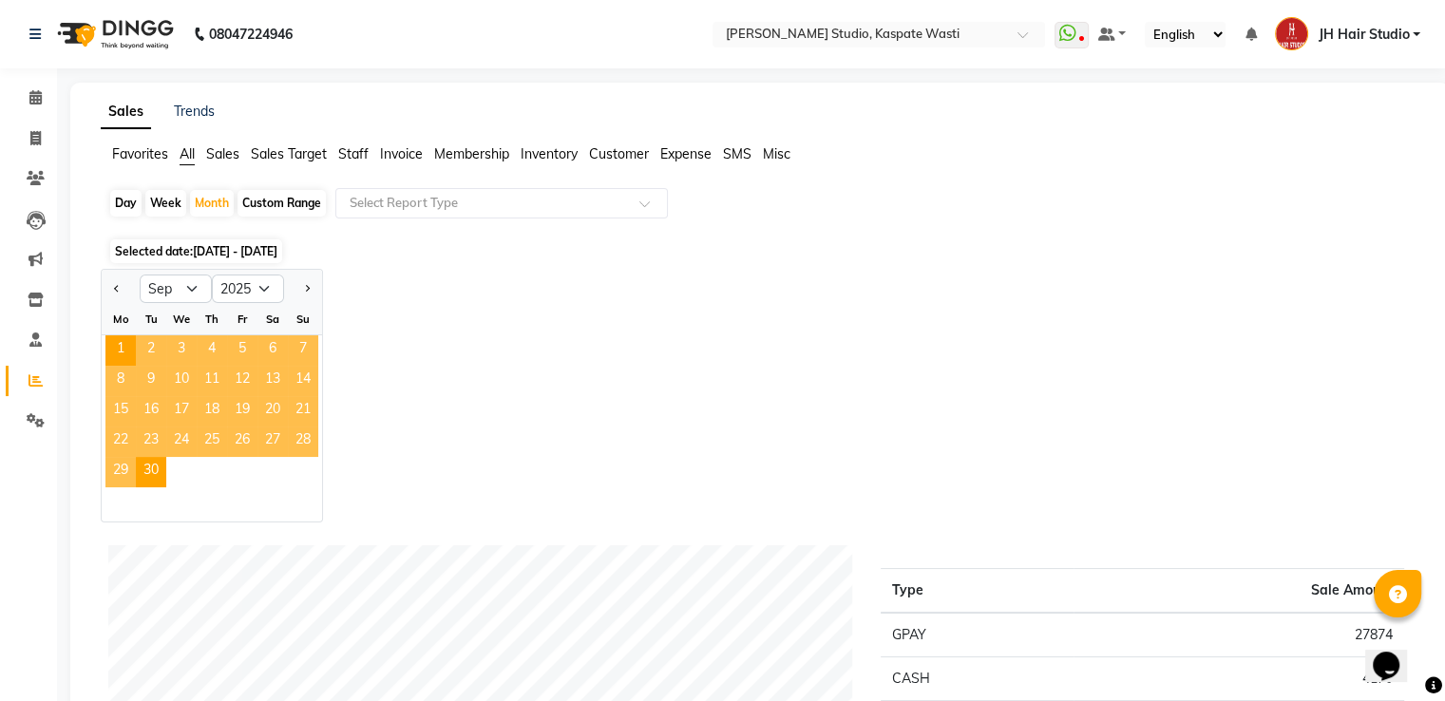
click at [151, 346] on span "2" at bounding box center [151, 350] width 30 height 30
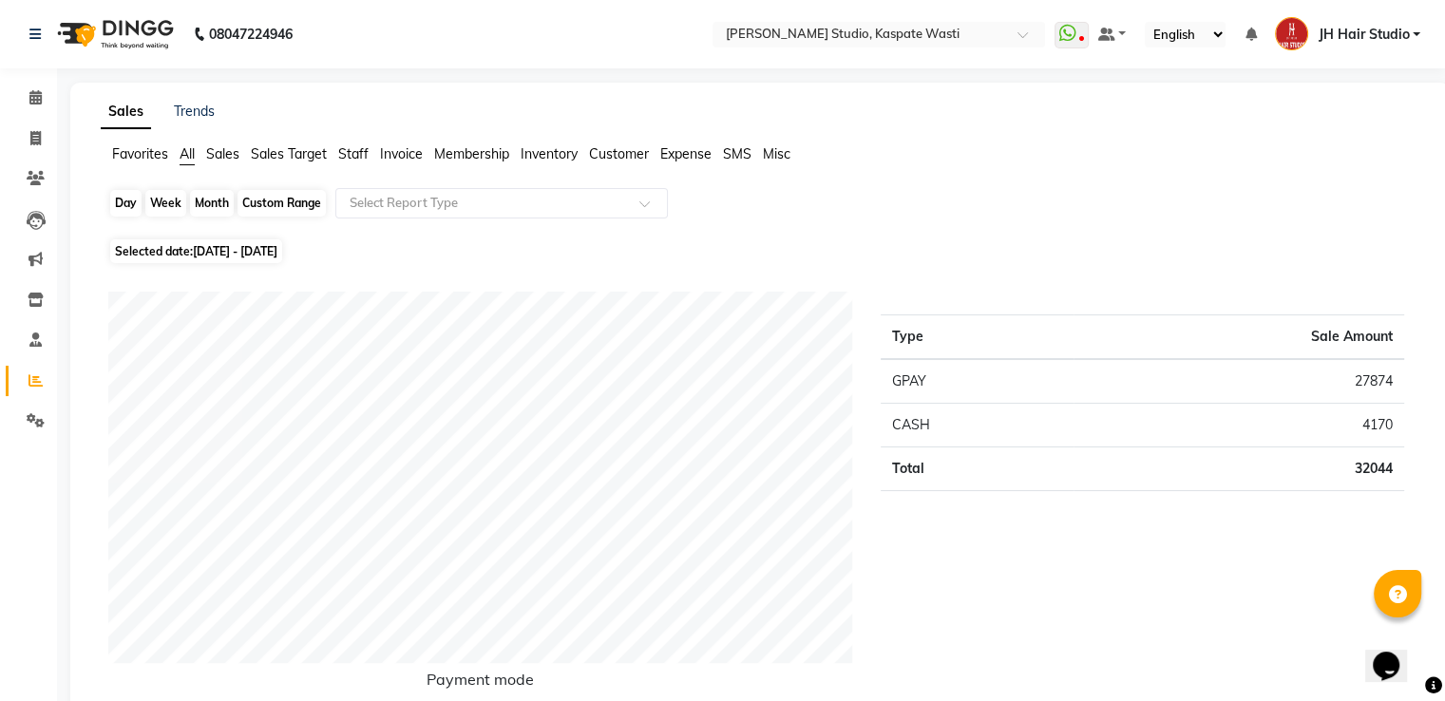
click at [214, 204] on div "Month" at bounding box center [212, 203] width 44 height 27
select select "9"
select select "2025"
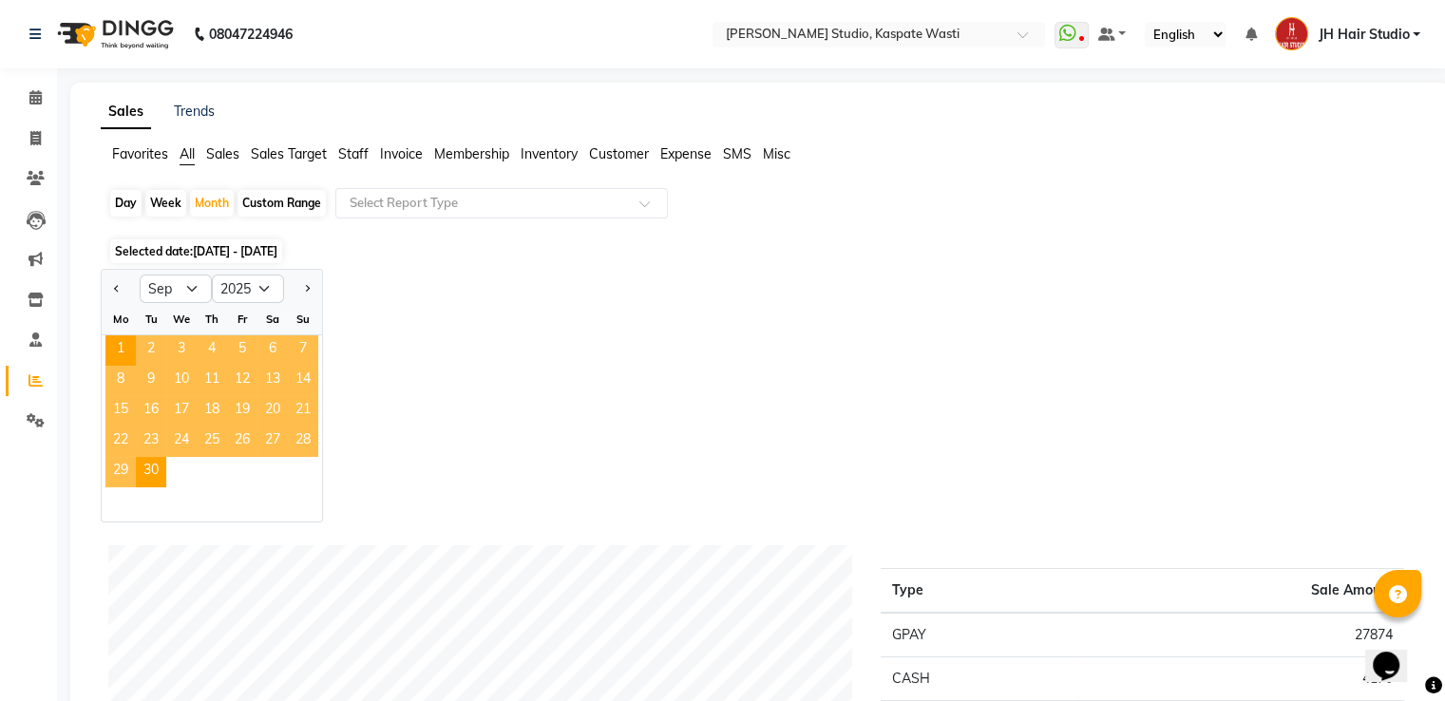
click at [122, 201] on div "Day" at bounding box center [125, 203] width 31 height 27
select select "9"
select select "2025"
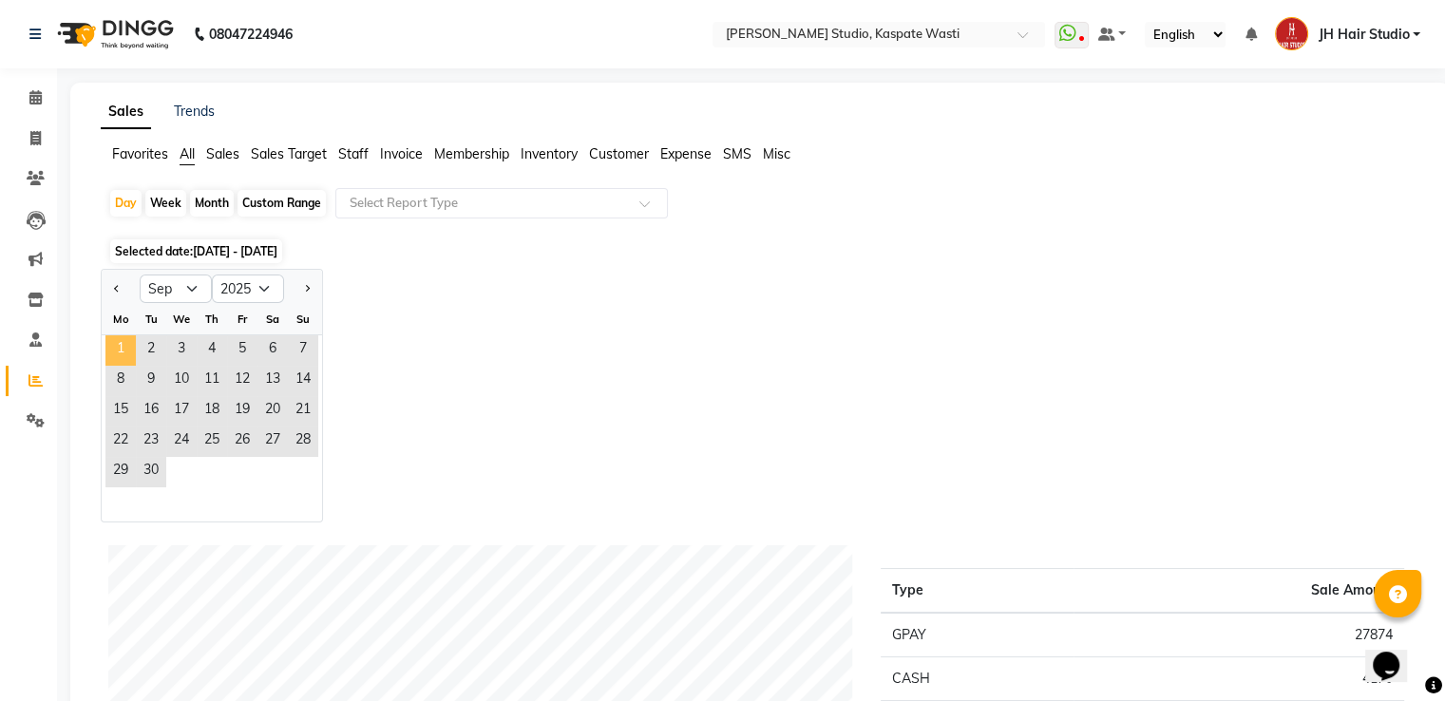
click at [135, 349] on span "1" at bounding box center [120, 350] width 30 height 30
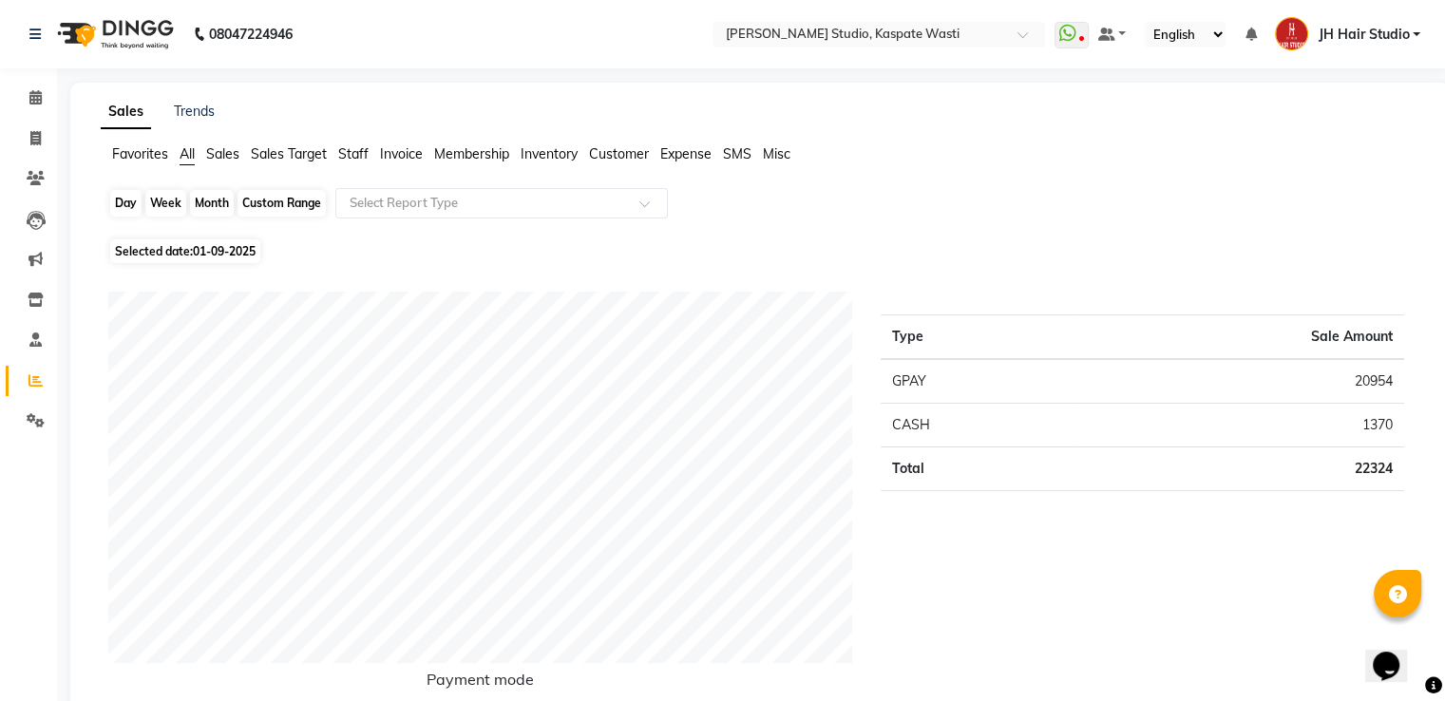
click at [125, 207] on div "Day" at bounding box center [125, 203] width 31 height 27
select select "9"
select select "2025"
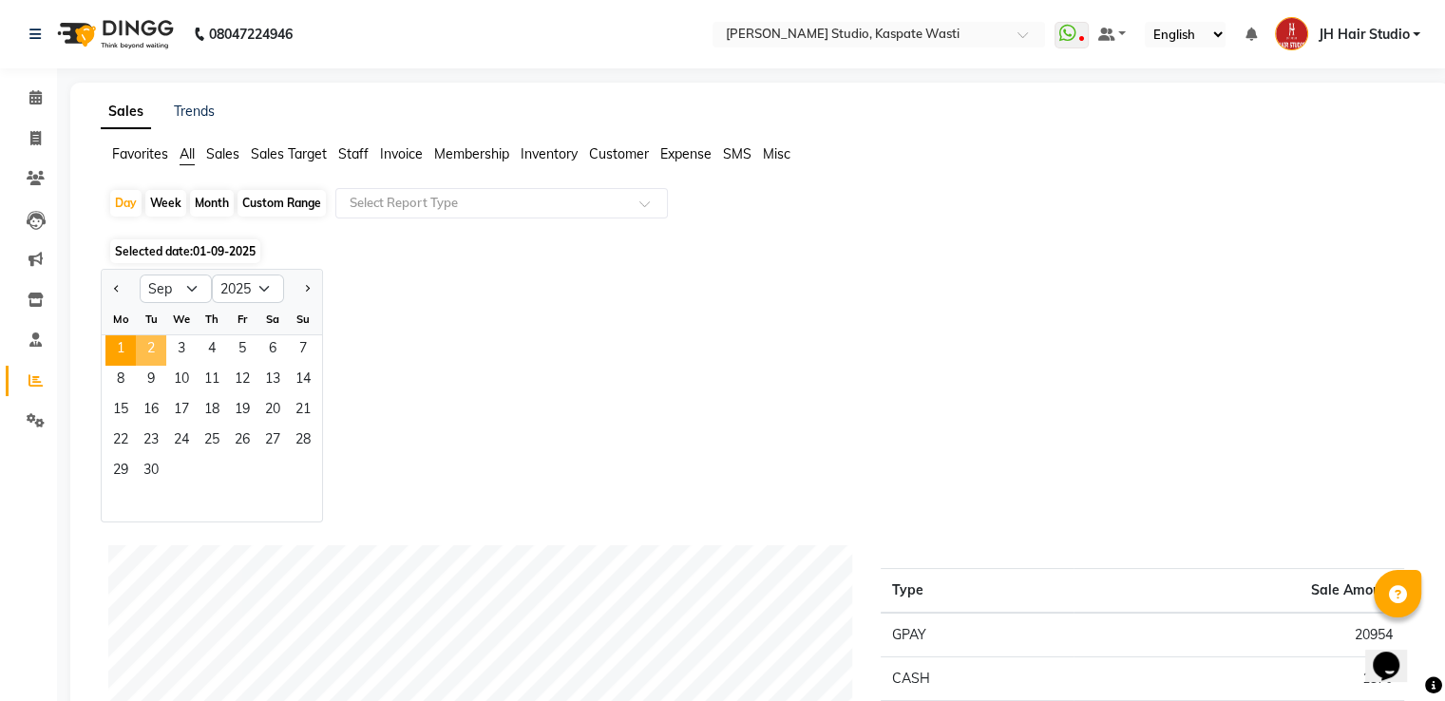
click at [152, 343] on span "2" at bounding box center [151, 350] width 30 height 30
